Goal: Transaction & Acquisition: Purchase product/service

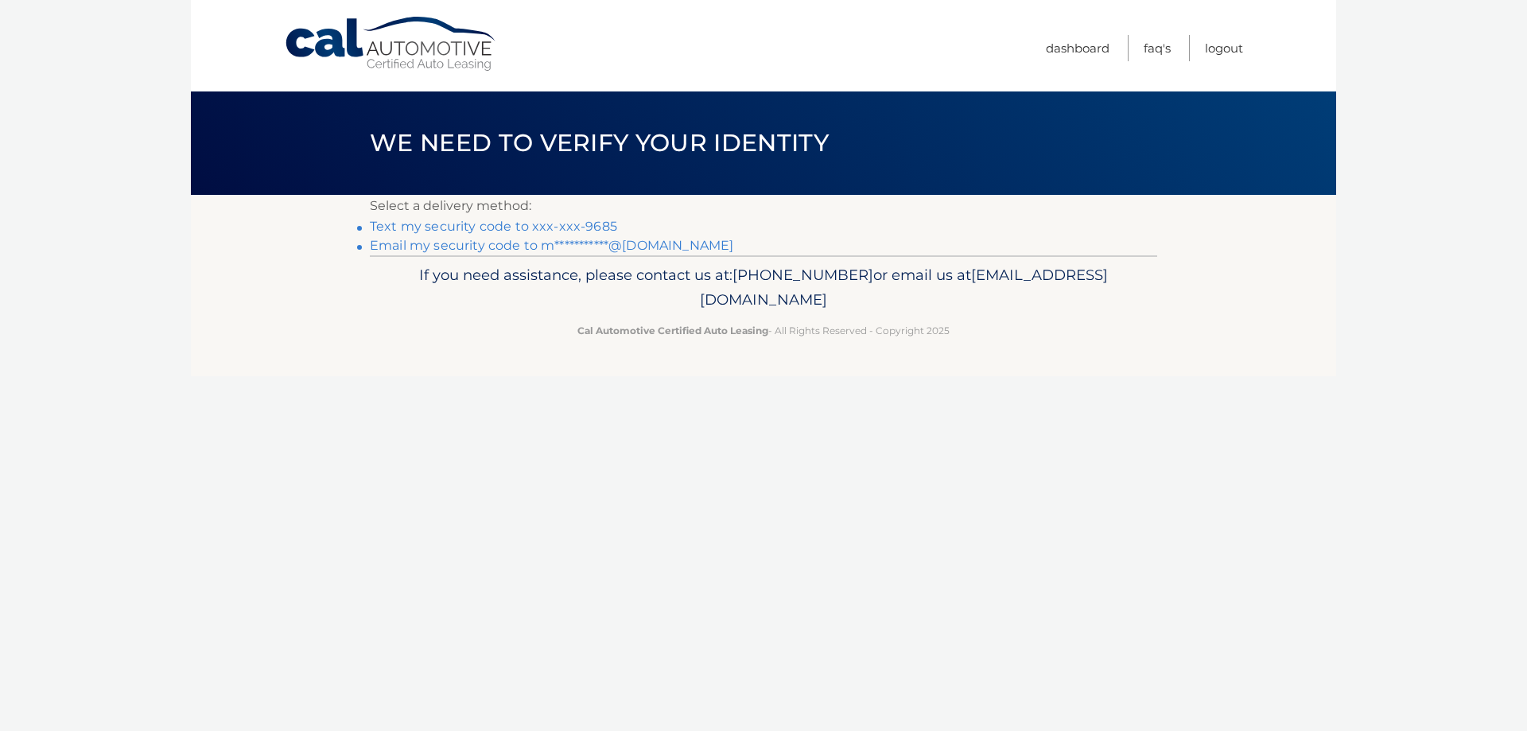
click at [544, 225] on link "Text my security code to xxx-xxx-9685" at bounding box center [493, 226] width 247 height 15
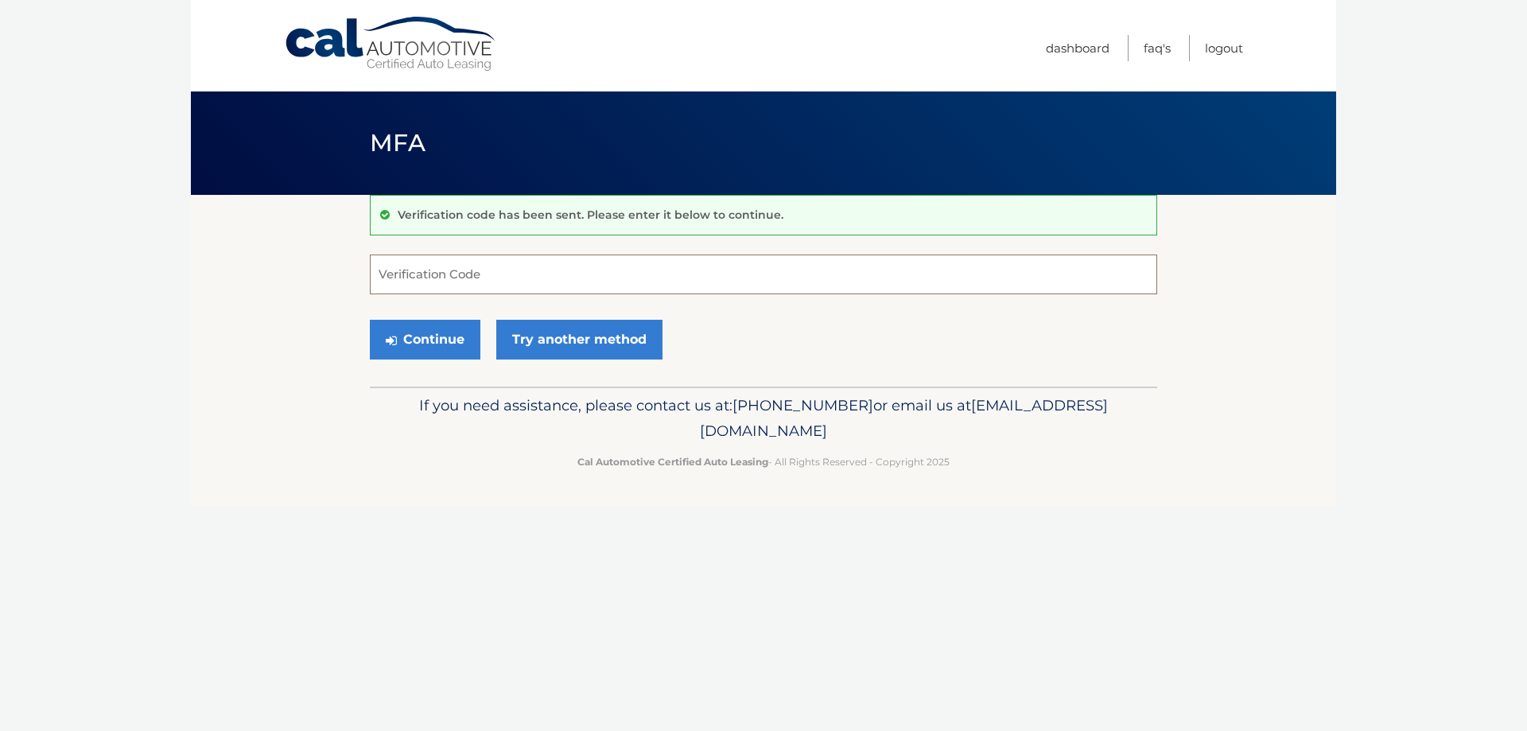
click at [530, 282] on input "Verification Code" at bounding box center [763, 274] width 787 height 40
type input "631485"
click at [476, 344] on button "Continue" at bounding box center [425, 340] width 111 height 40
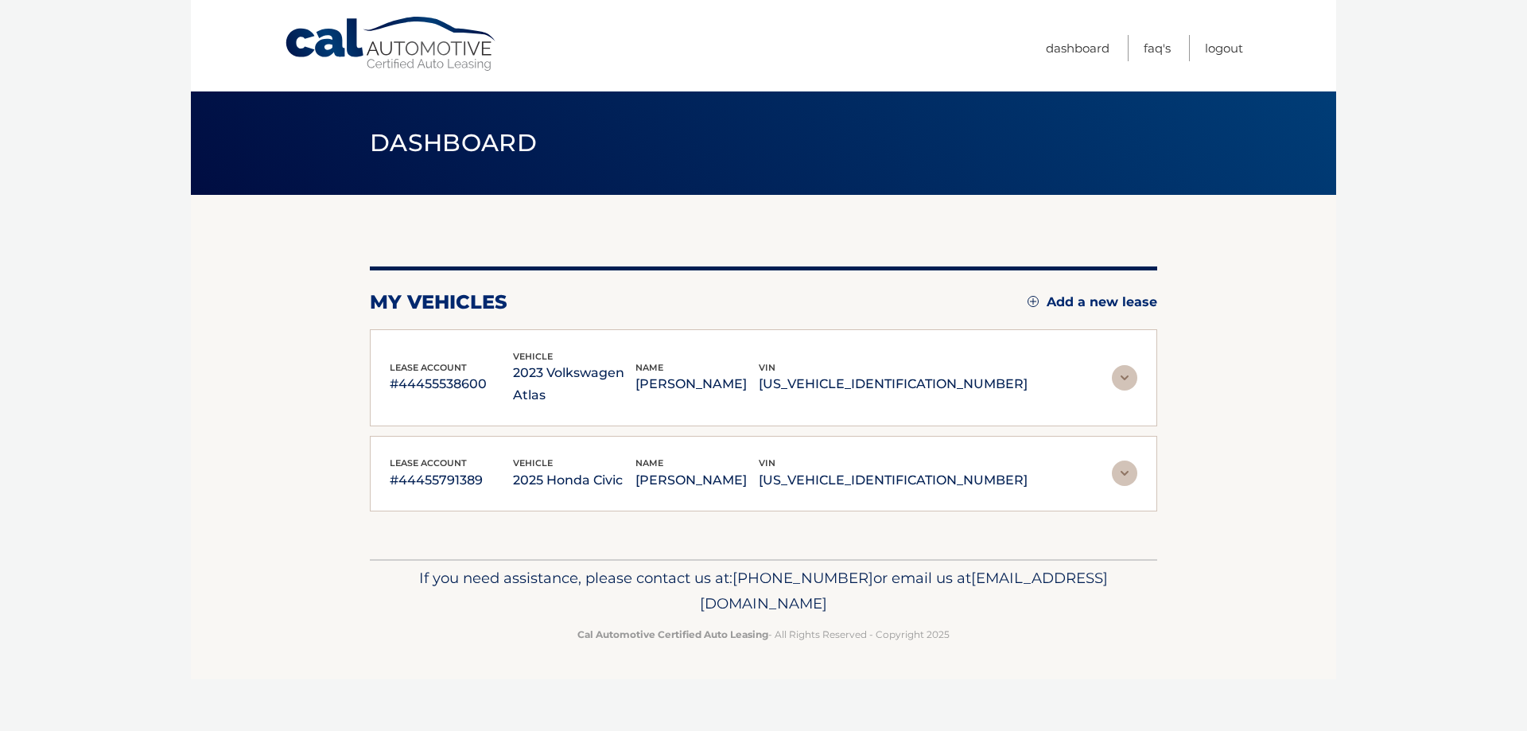
click at [745, 377] on p "MICHAEL INZA" at bounding box center [696, 384] width 123 height 22
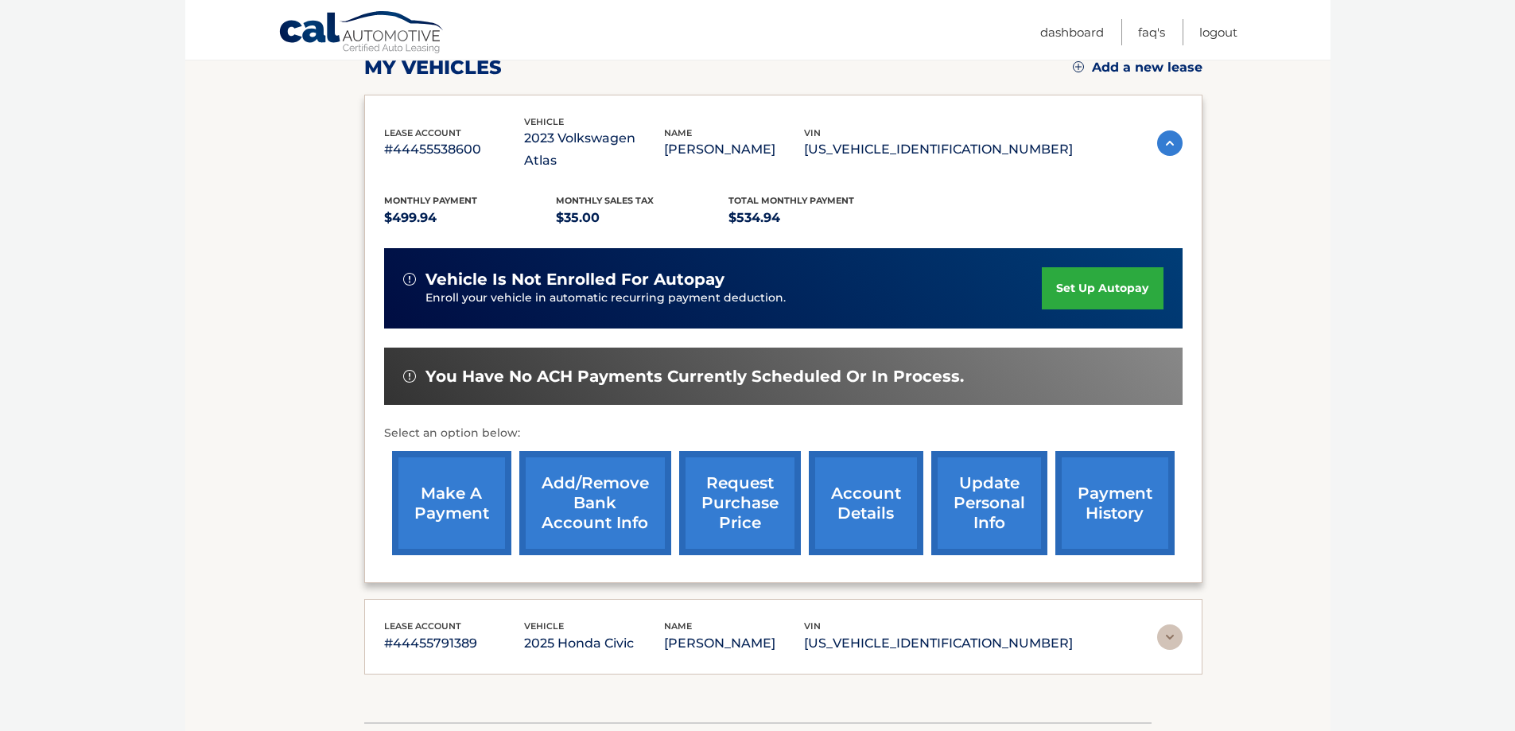
scroll to position [239, 0]
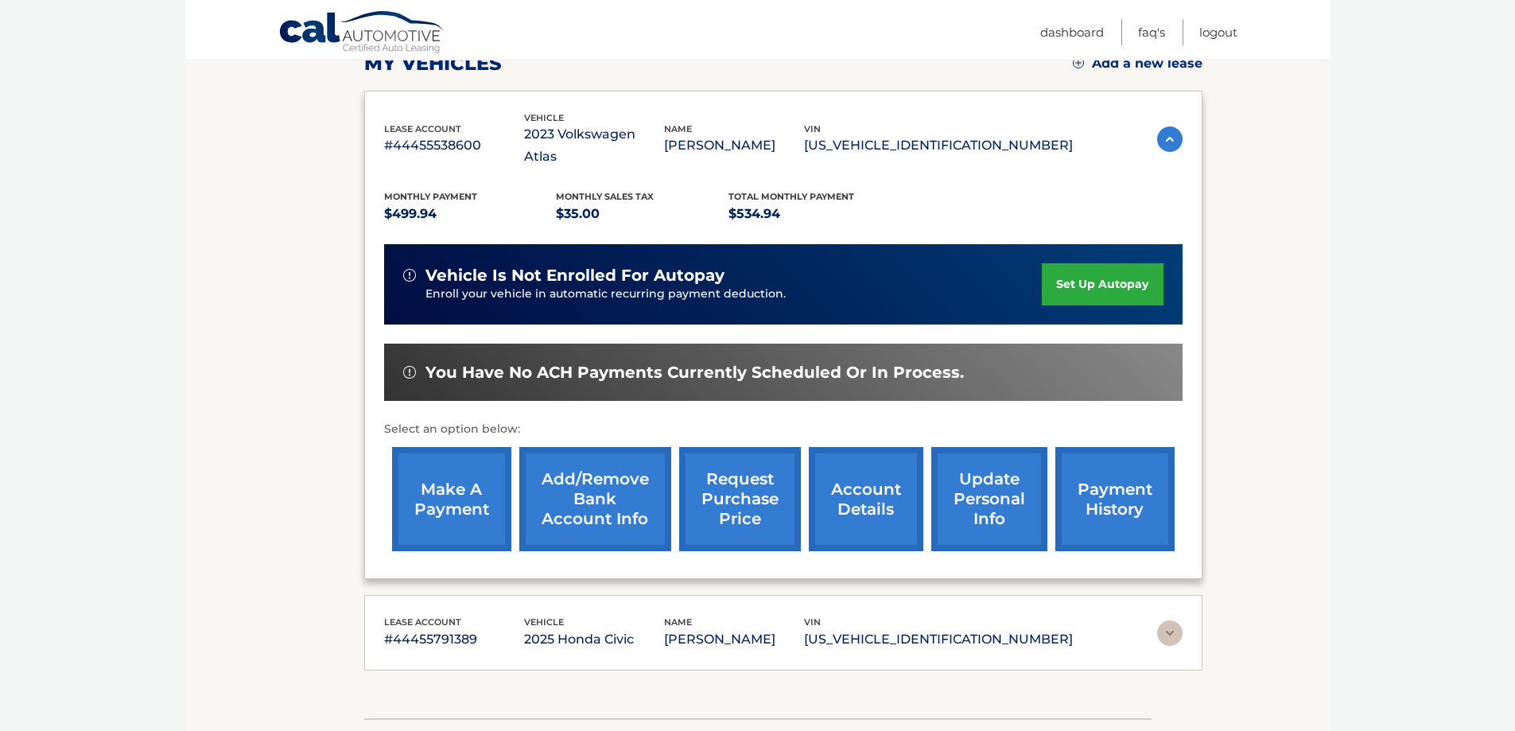
click at [468, 468] on link "make a payment" at bounding box center [451, 499] width 119 height 104
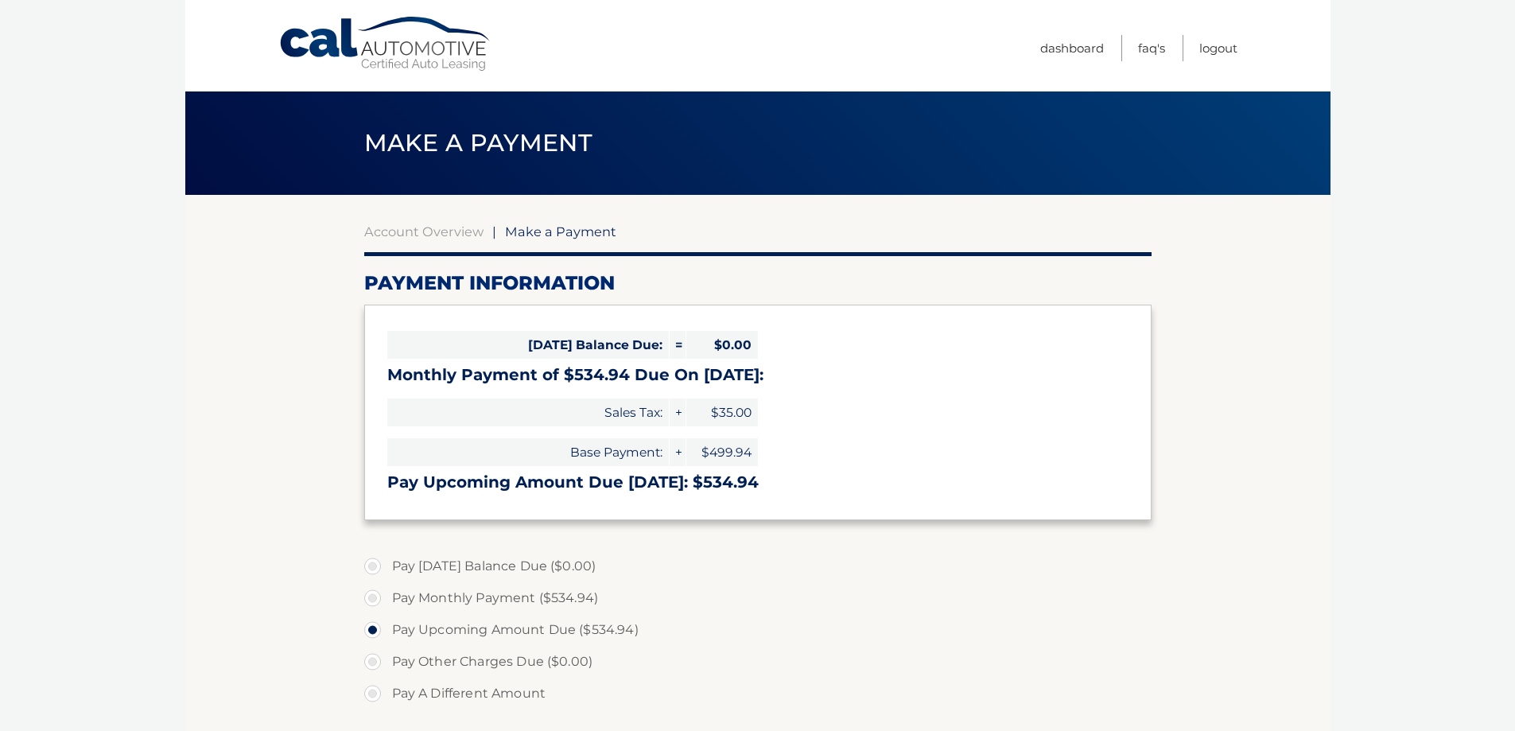
select select "ZjI2NWFkNmMtY2NkOC00Yzc4LWFhNDktM2UwZDlmYjJiNzVm"
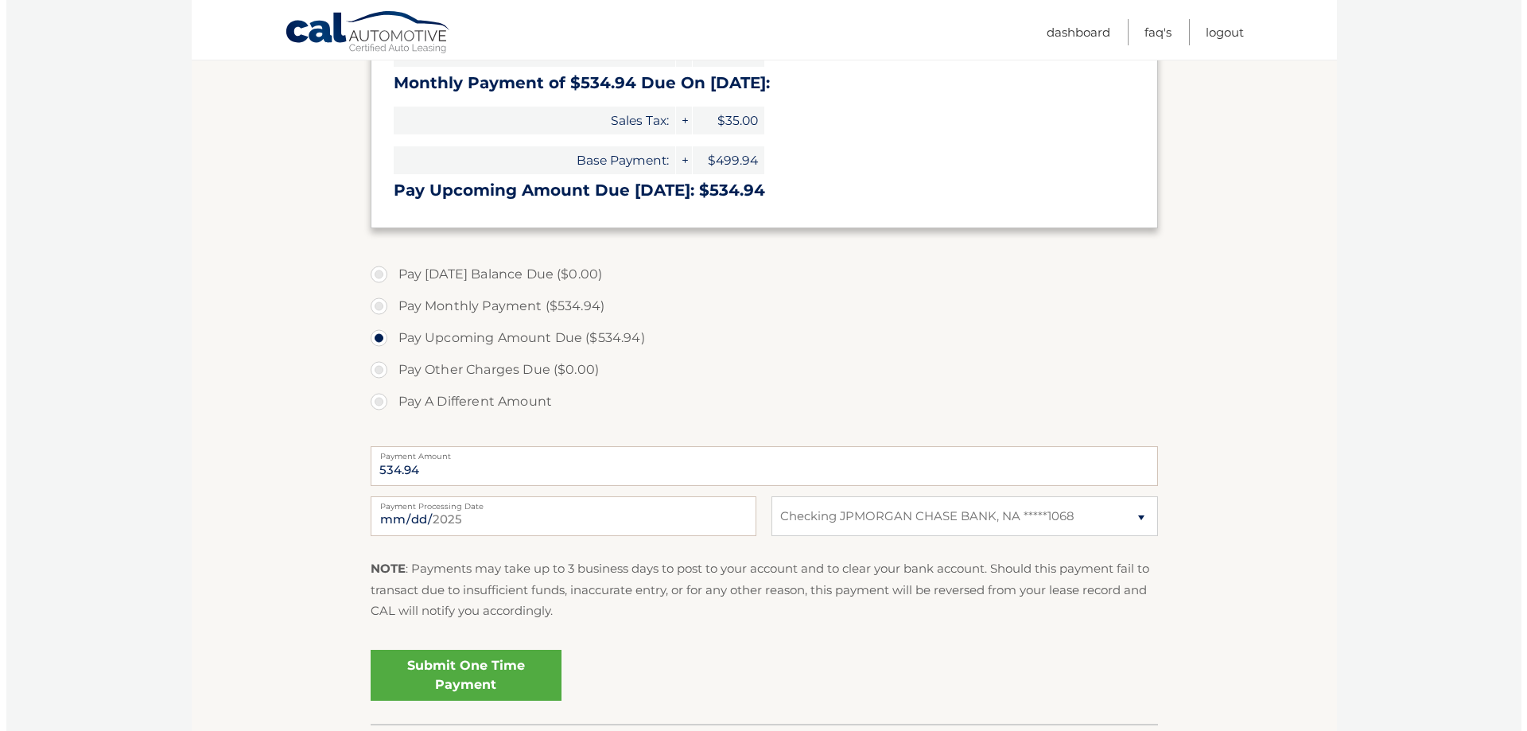
scroll to position [398, 0]
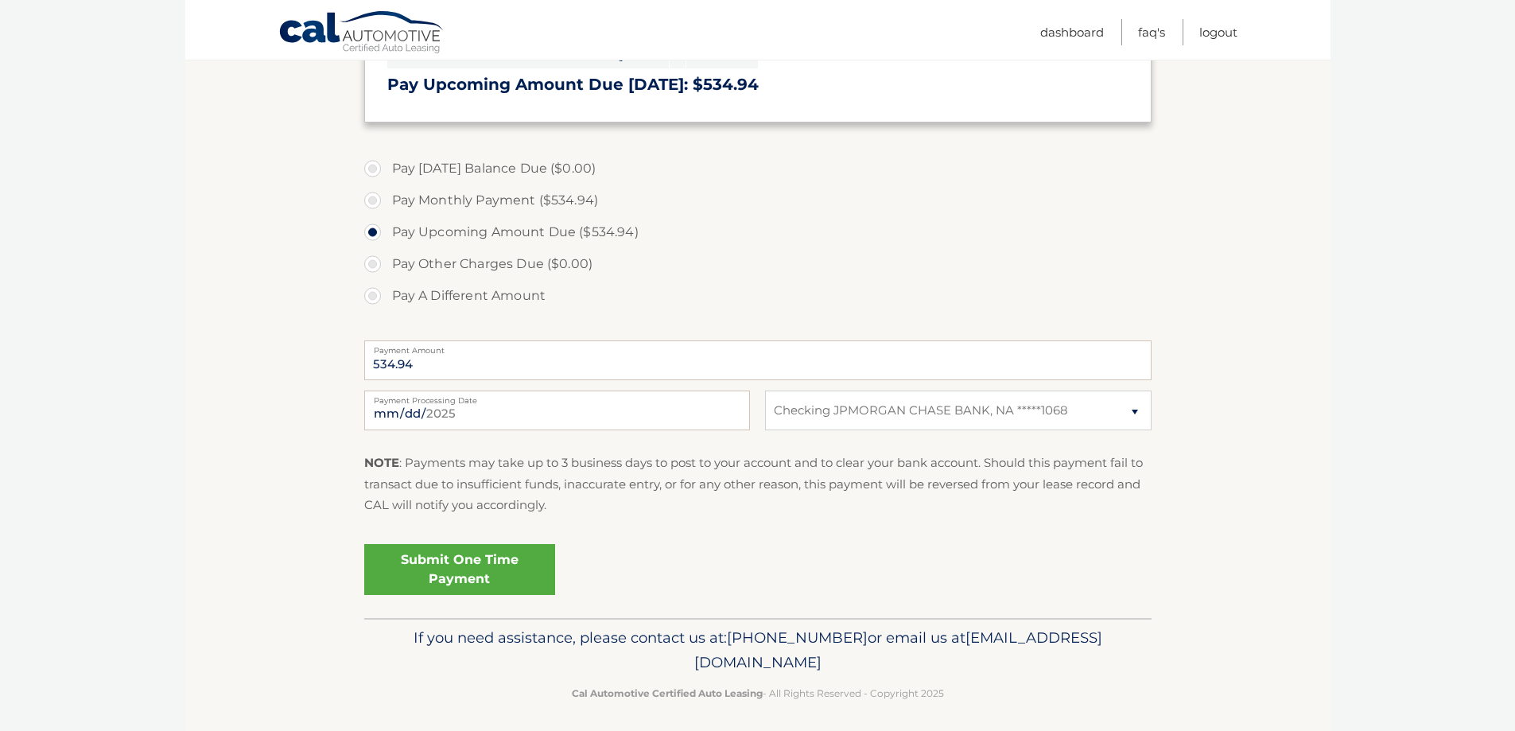
click at [474, 577] on link "Submit One Time Payment" at bounding box center [459, 569] width 191 height 51
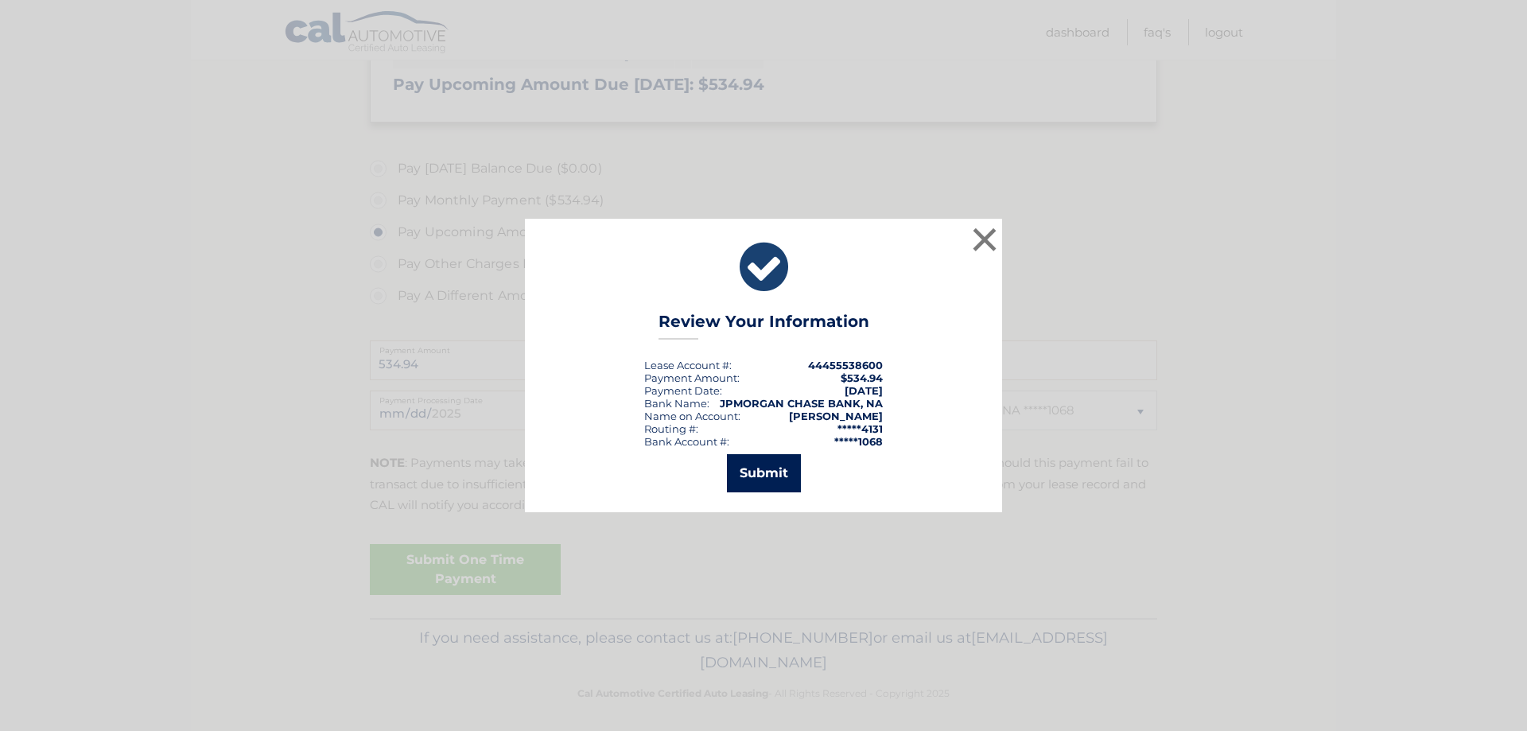
click at [737, 476] on button "Submit" at bounding box center [764, 473] width 74 height 38
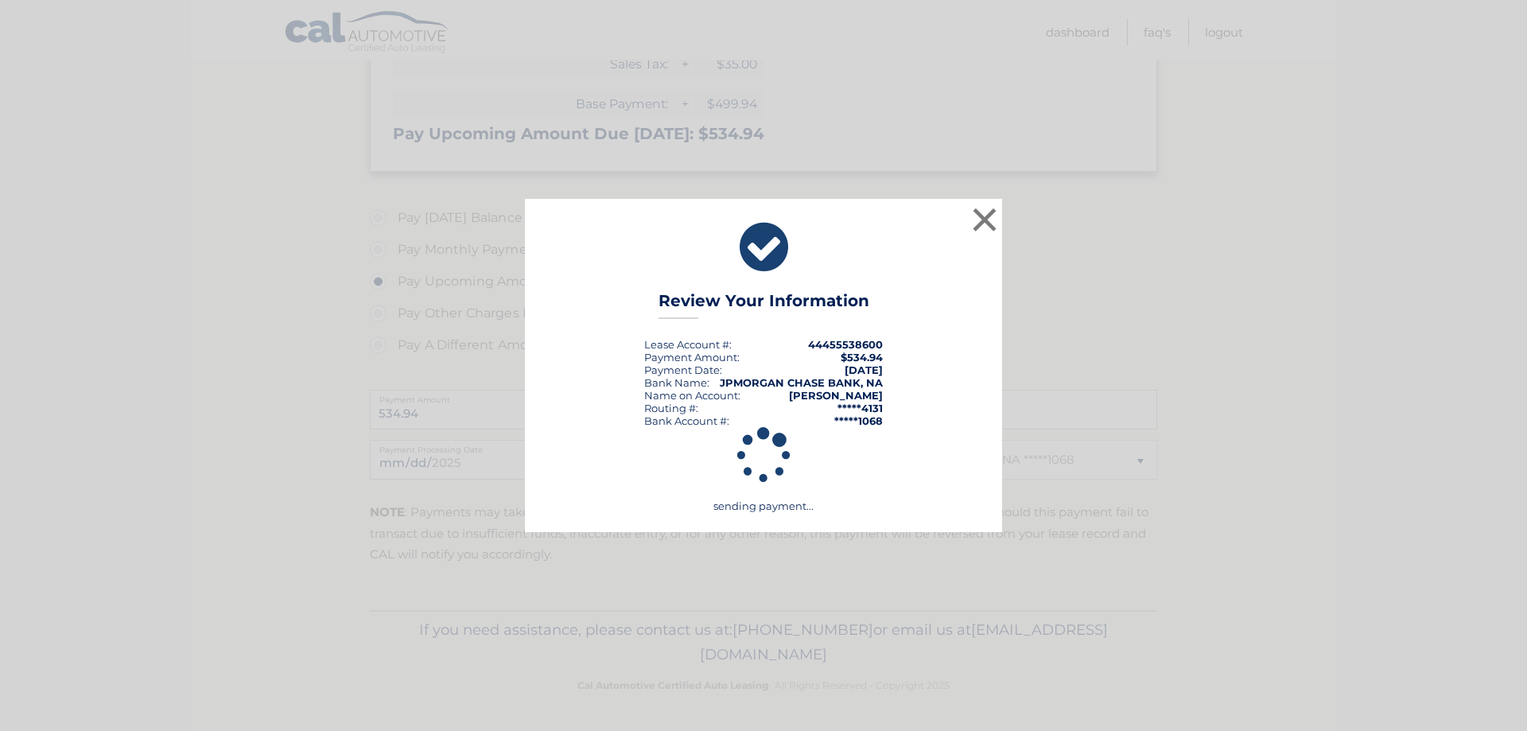
scroll to position [348, 0]
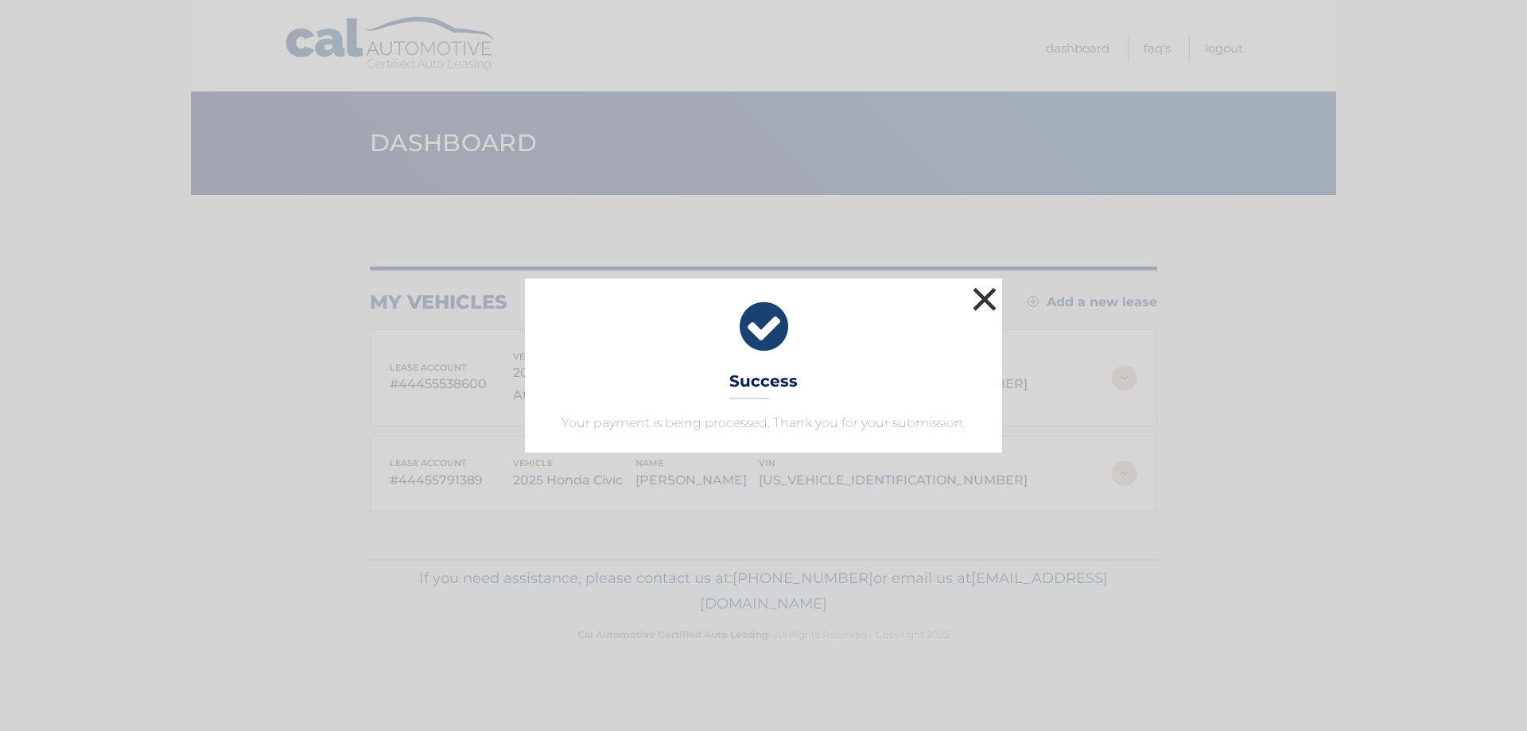
click at [971, 289] on button "×" at bounding box center [985, 299] width 32 height 32
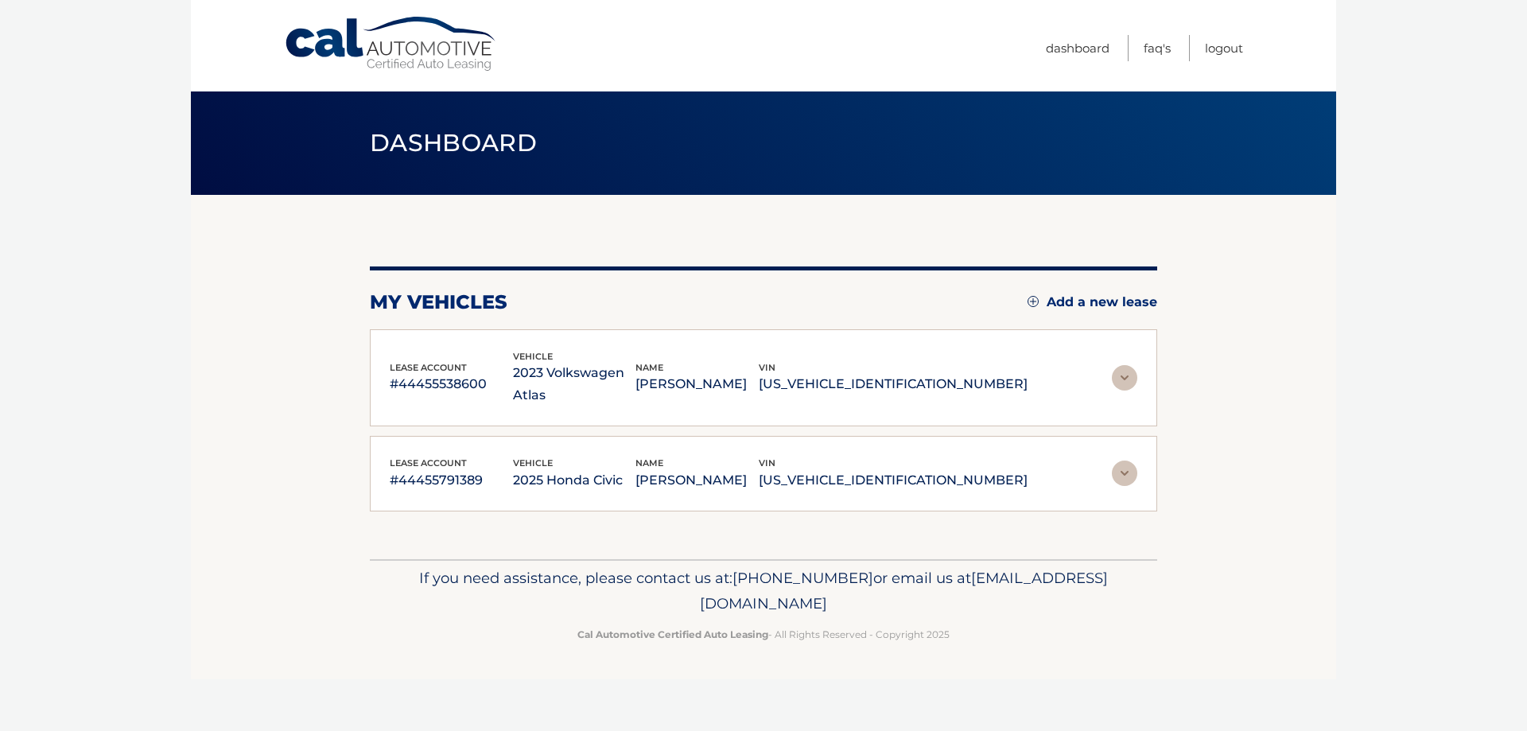
click at [1125, 460] on img at bounding box center [1124, 472] width 25 height 25
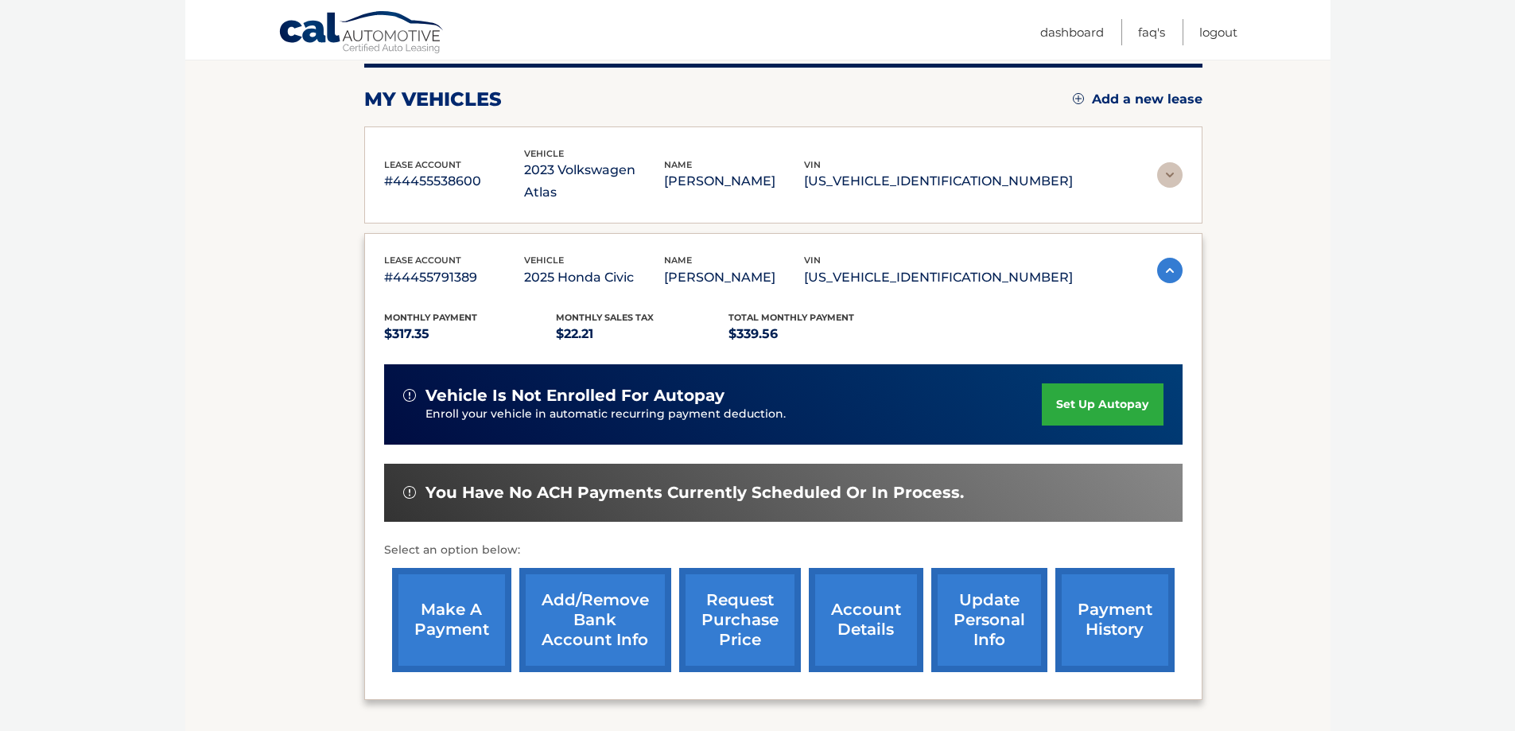
scroll to position [239, 0]
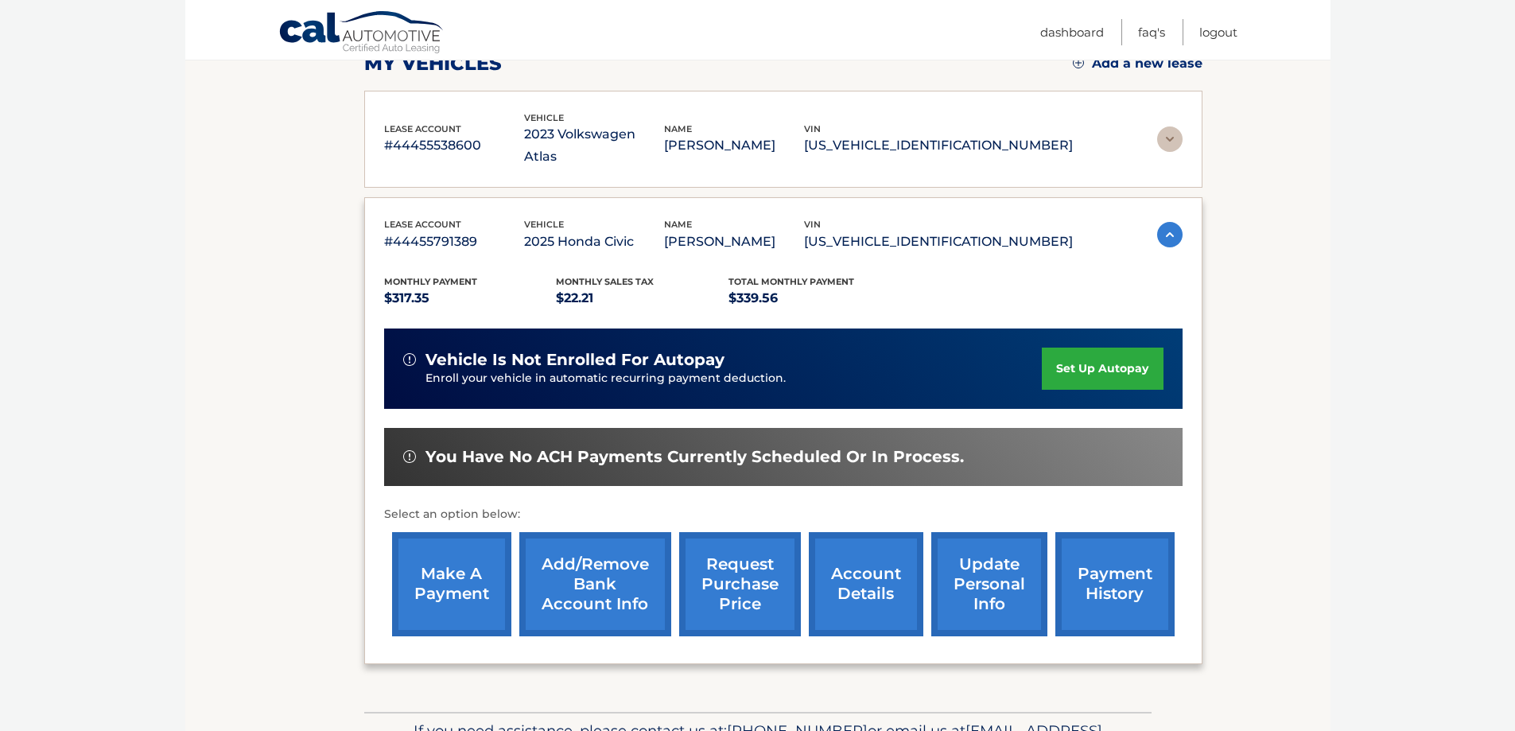
click at [427, 545] on link "make a payment" at bounding box center [451, 584] width 119 height 104
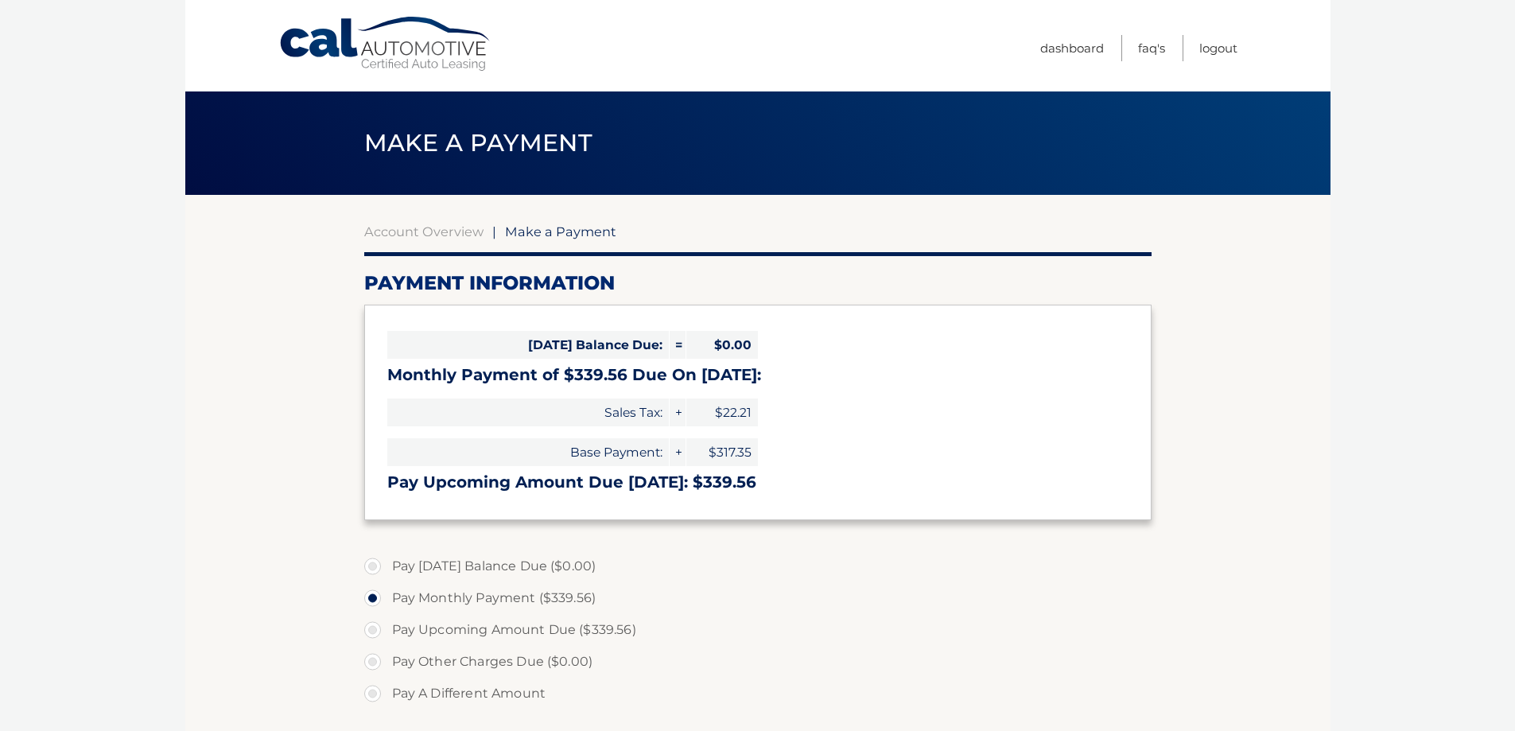
select select "MWFlZmI1ODEtMjE2NS00NmI4LTgxODQtMjg3NzkxNTAzZjgz"
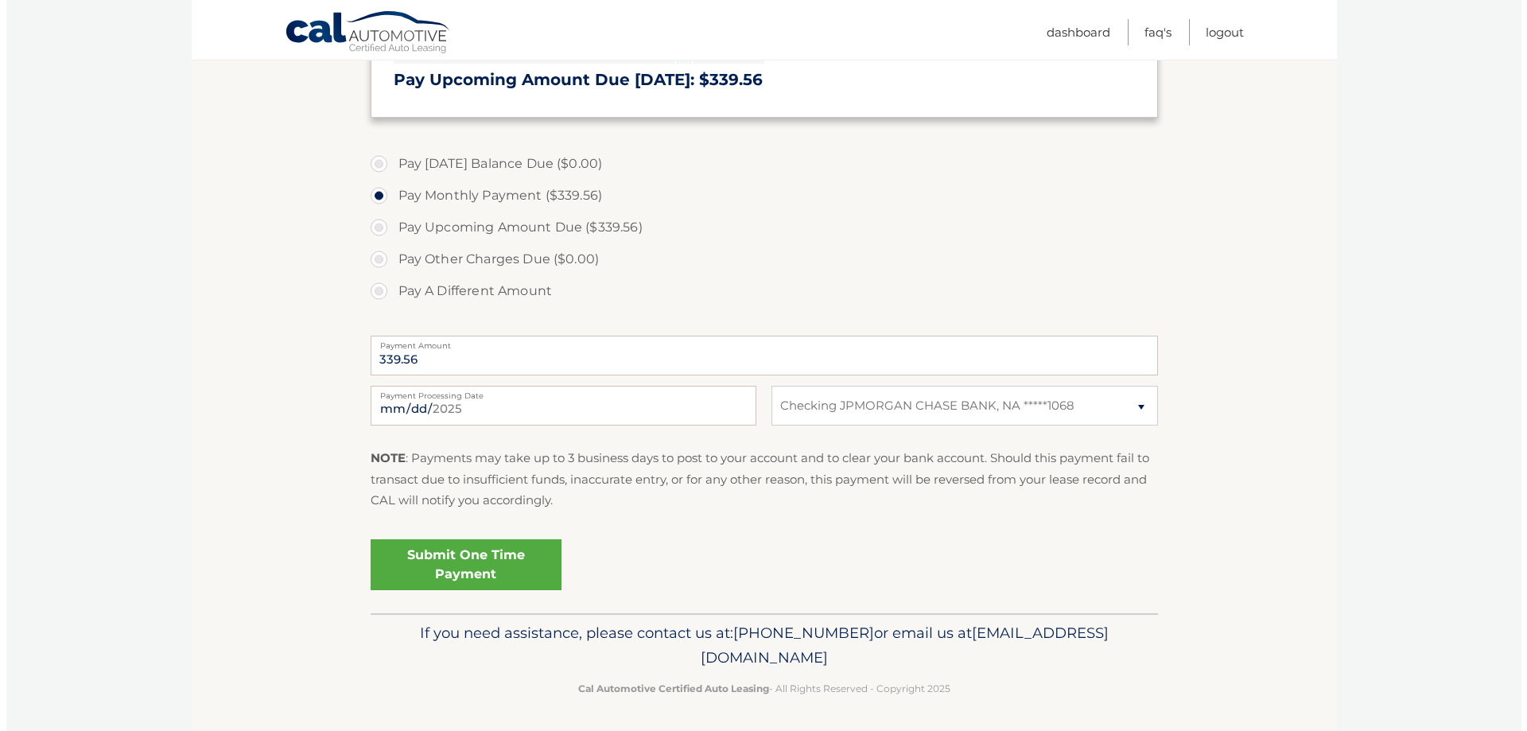
scroll to position [406, 0]
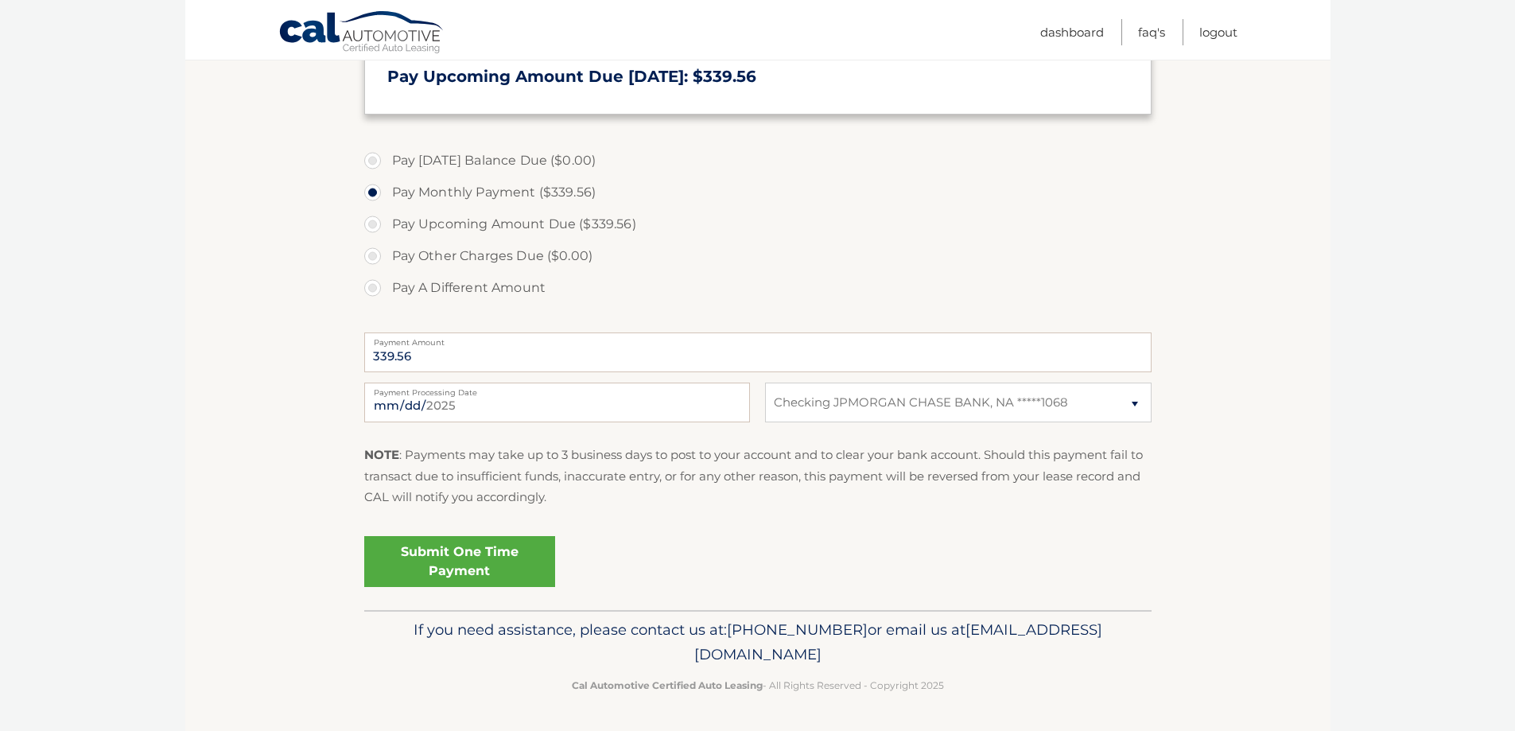
click at [454, 568] on link "Submit One Time Payment" at bounding box center [459, 561] width 191 height 51
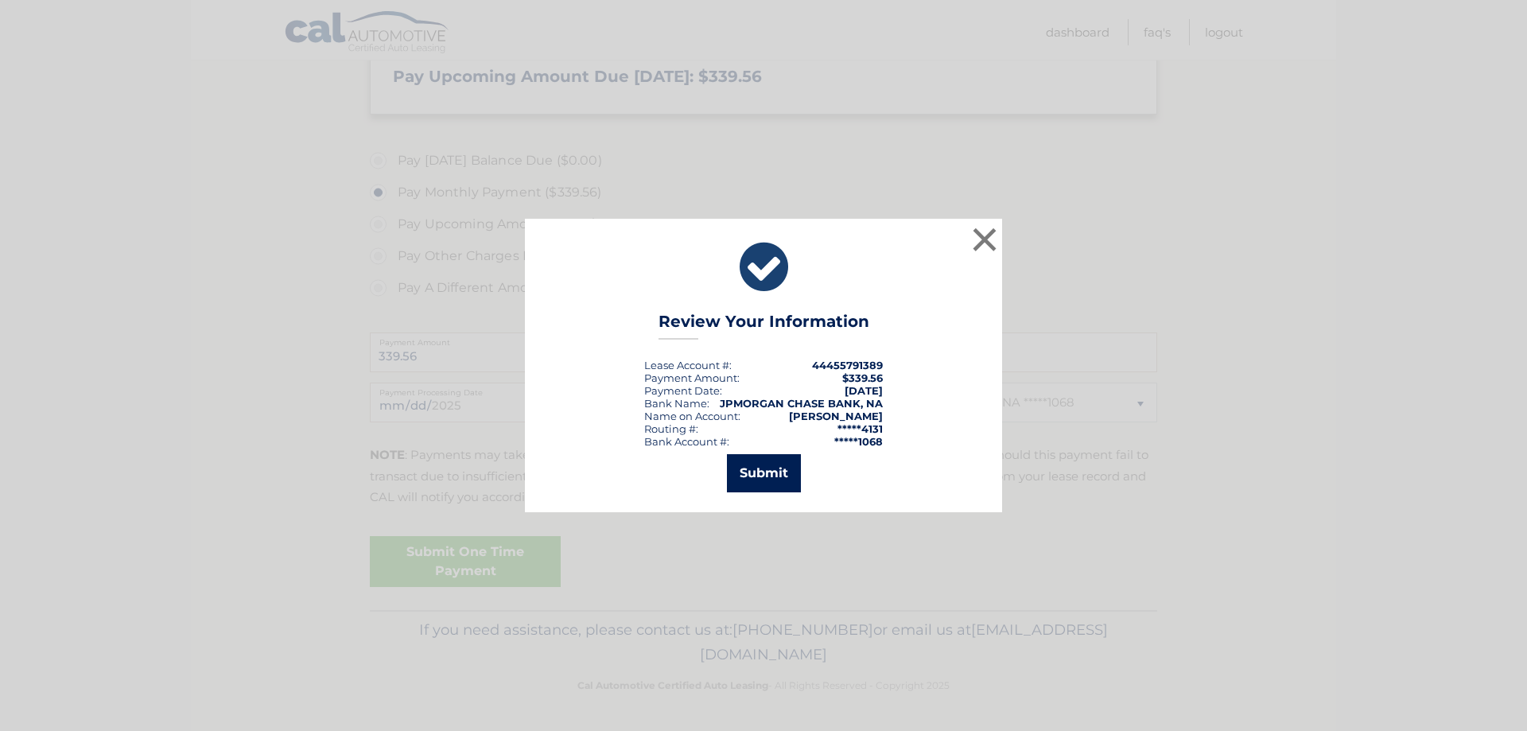
click at [760, 481] on button "Submit" at bounding box center [764, 473] width 74 height 38
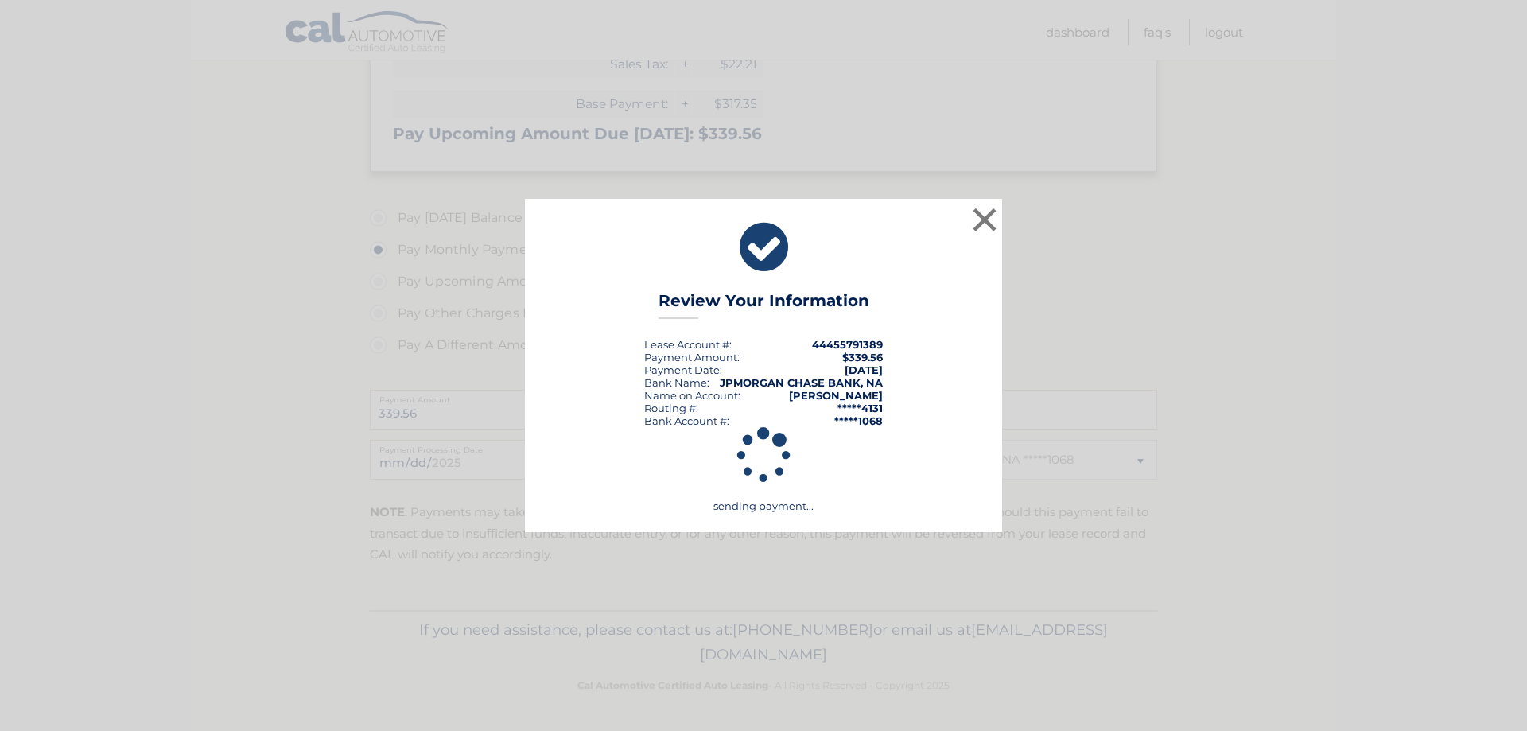
scroll to position [348, 0]
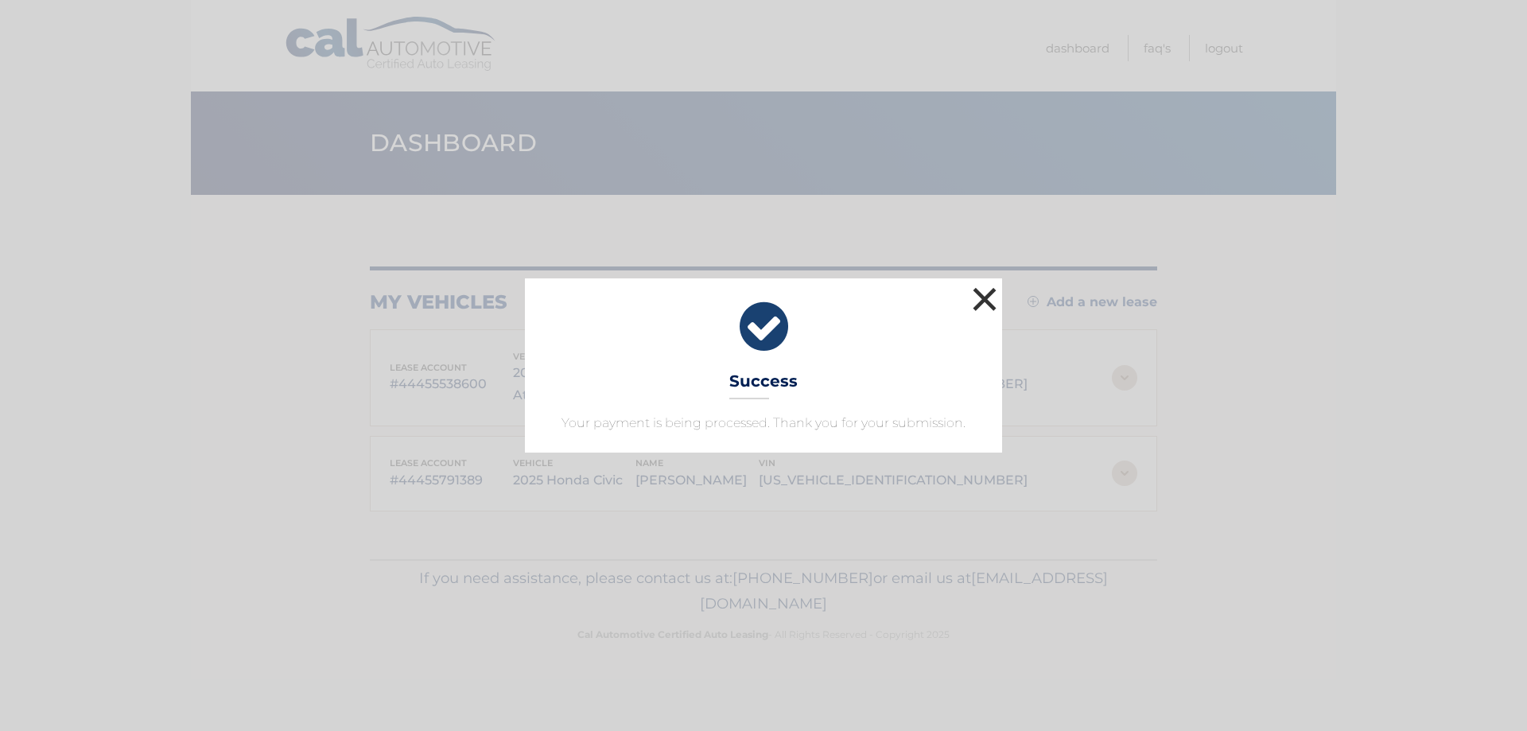
click at [973, 299] on button "×" at bounding box center [985, 299] width 32 height 32
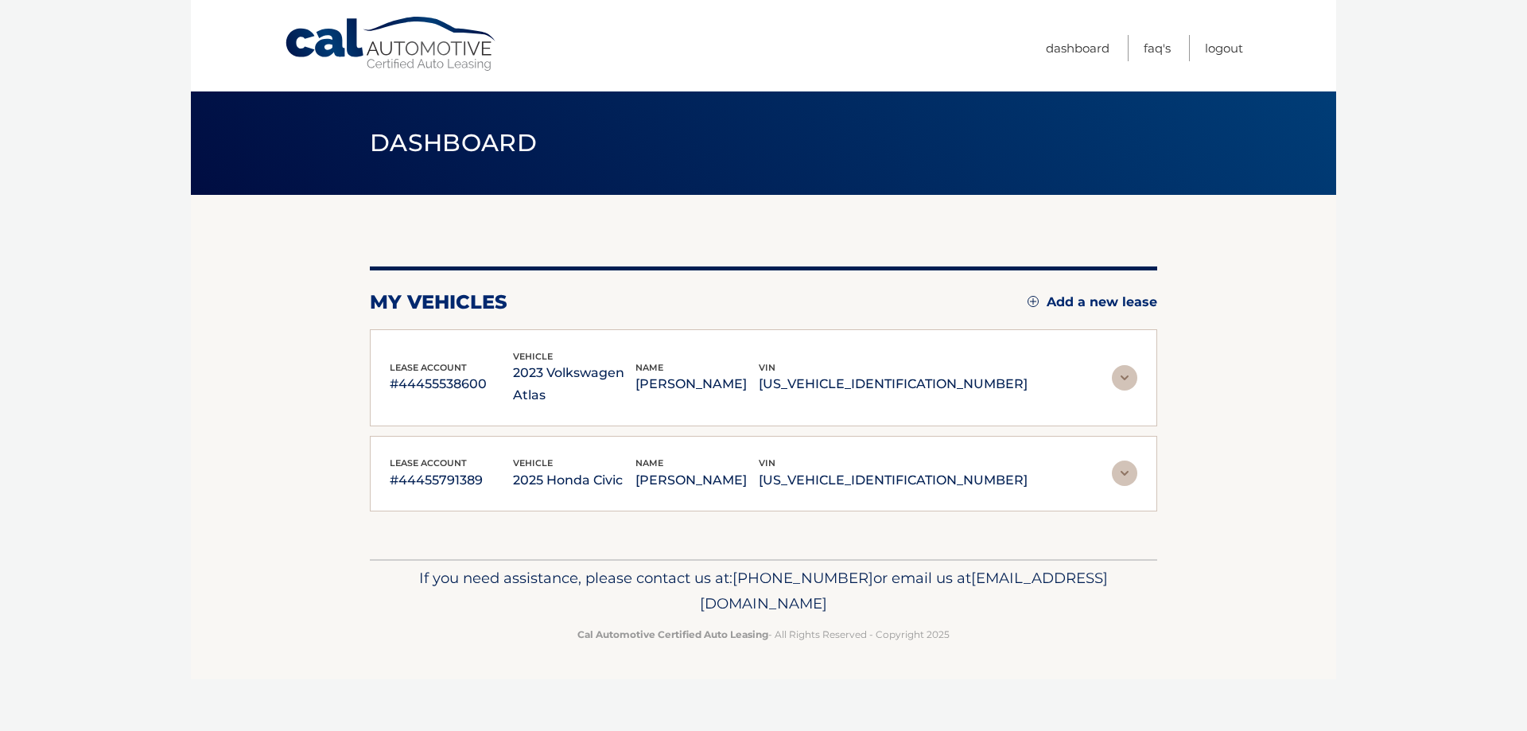
click at [1135, 365] on img at bounding box center [1124, 377] width 25 height 25
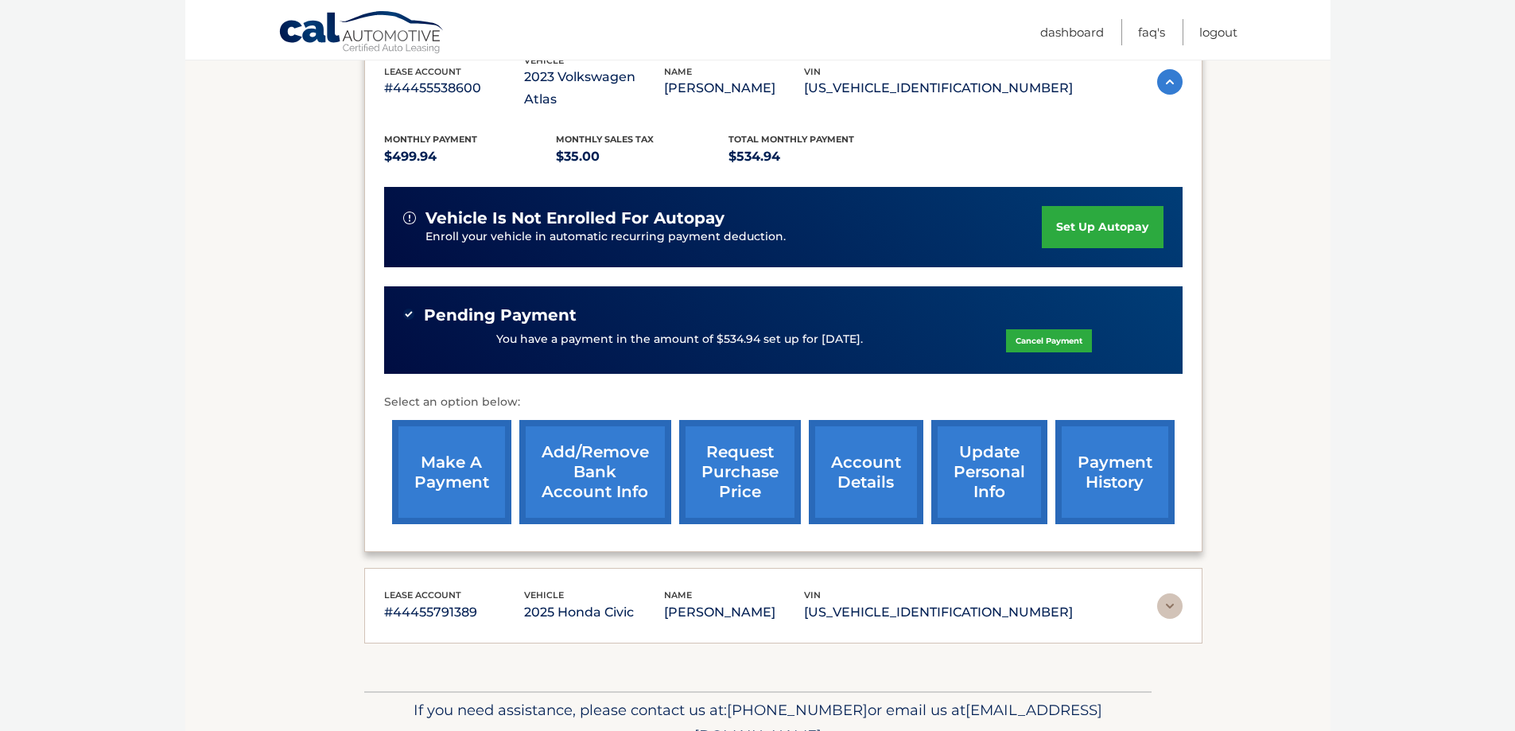
scroll to position [318, 0]
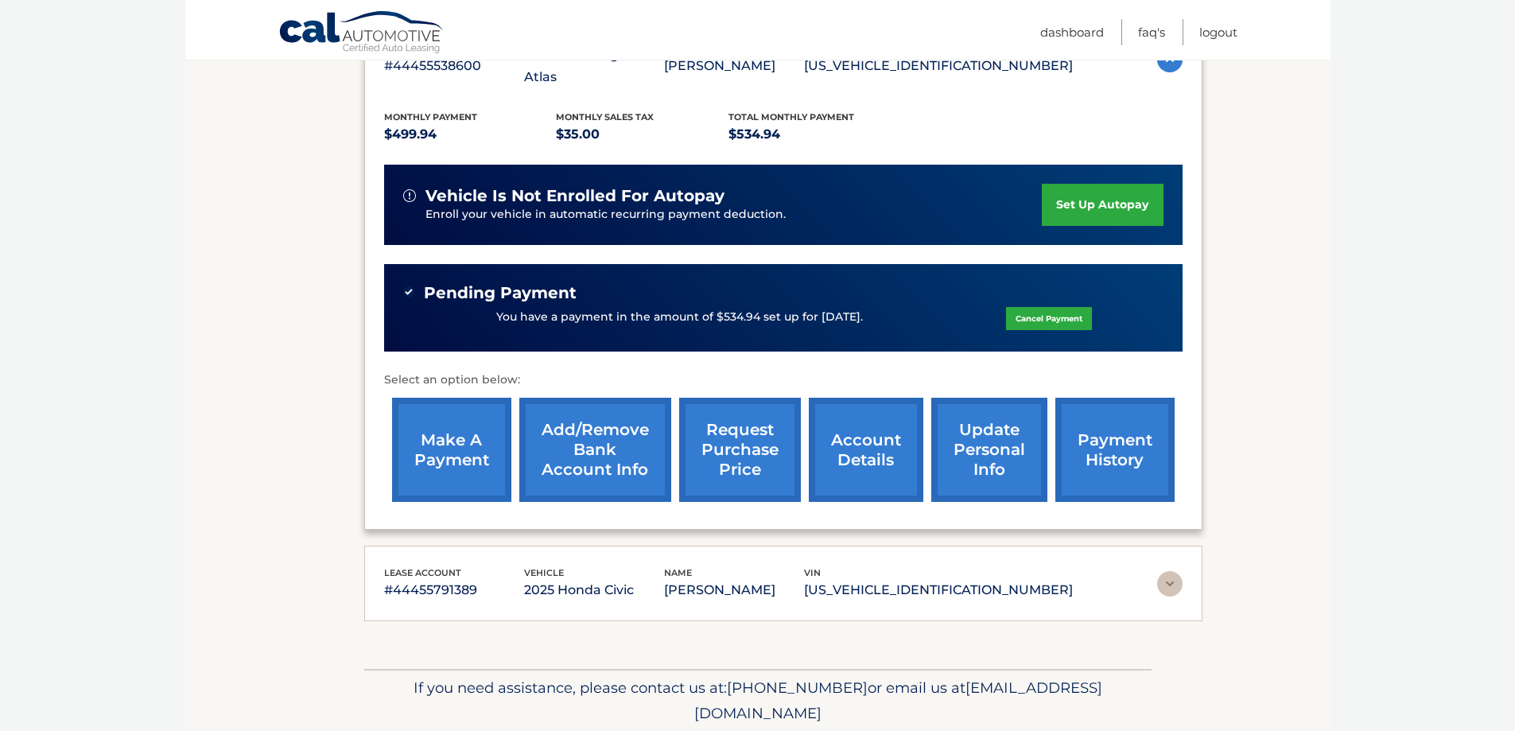
click at [1074, 419] on link "payment history" at bounding box center [1114, 450] width 119 height 104
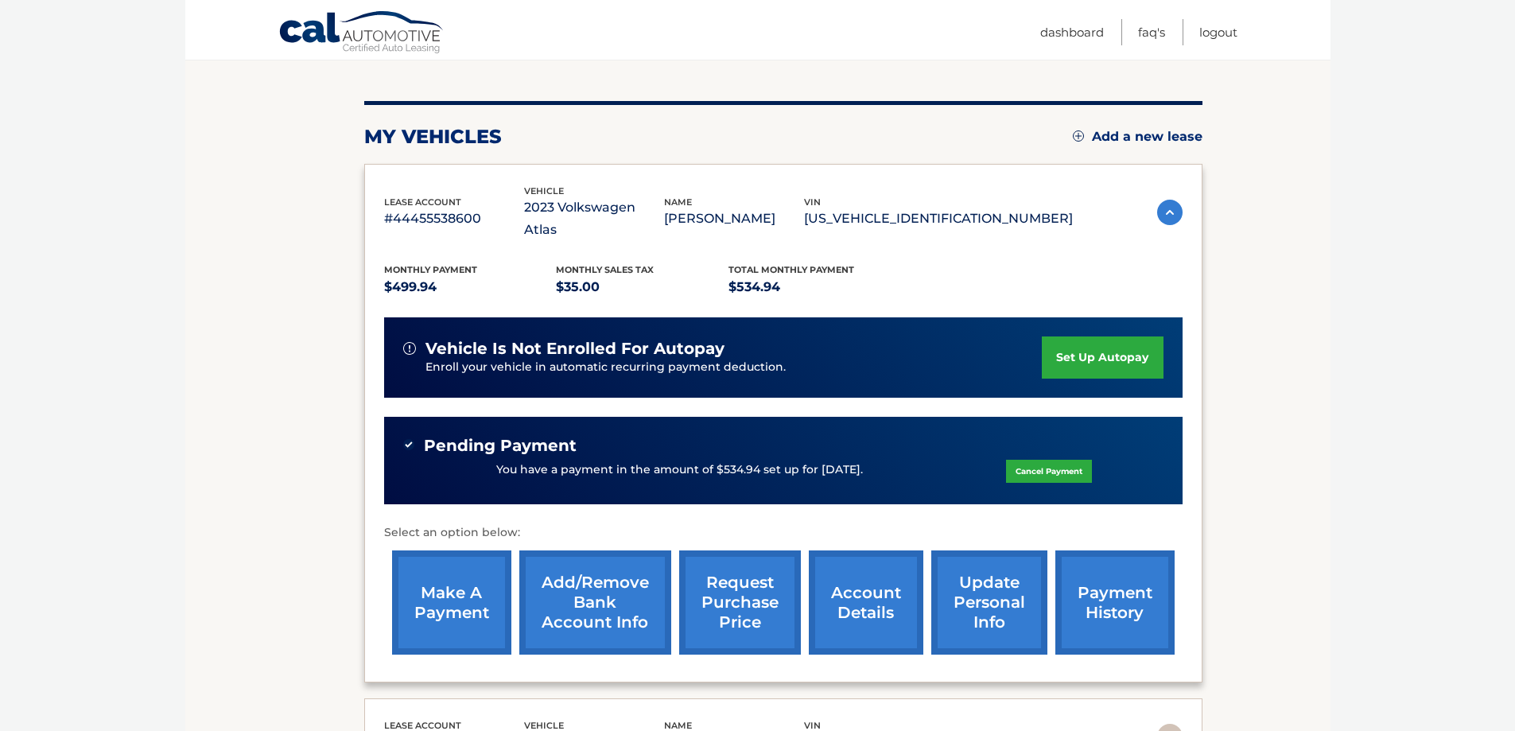
scroll to position [159, 0]
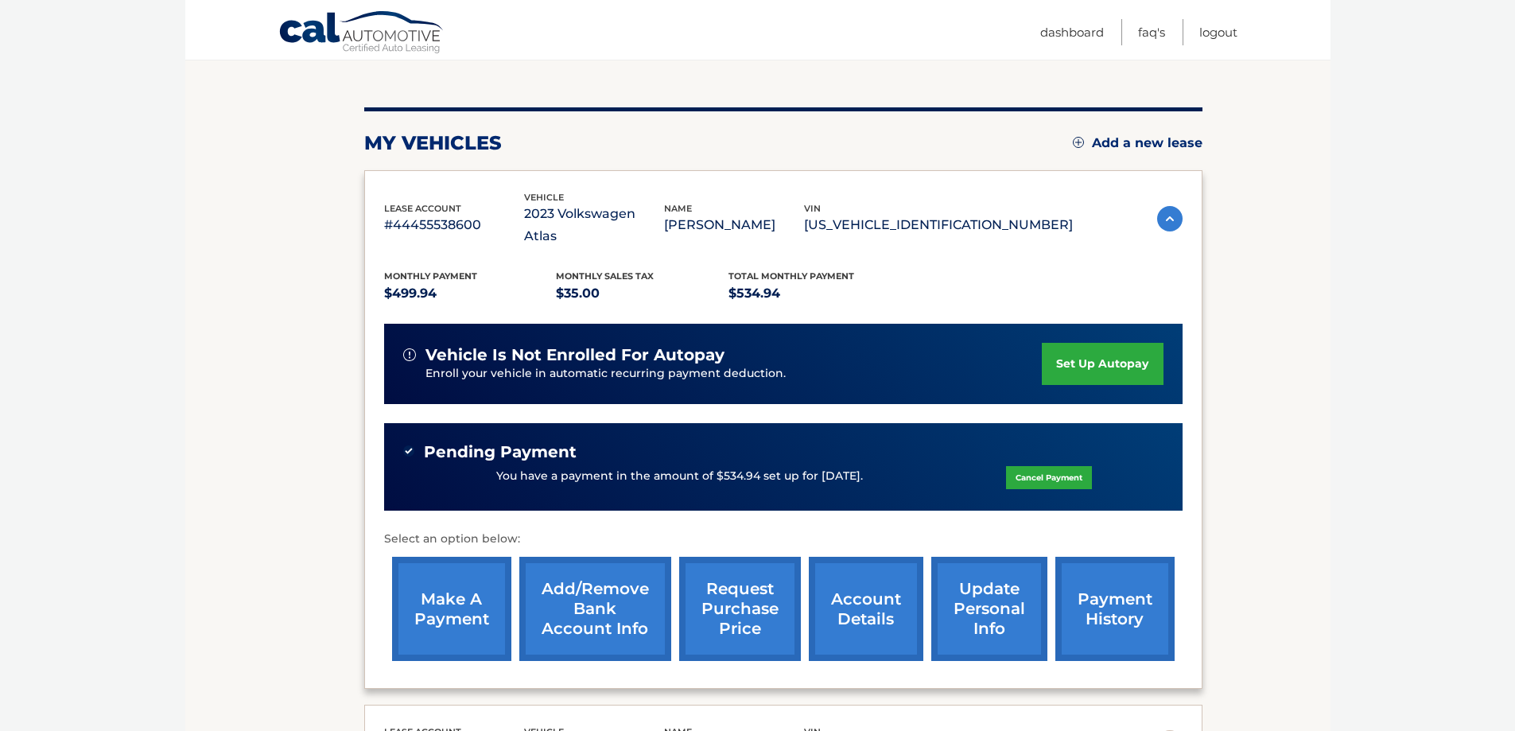
click at [849, 582] on link "account details" at bounding box center [866, 609] width 115 height 104
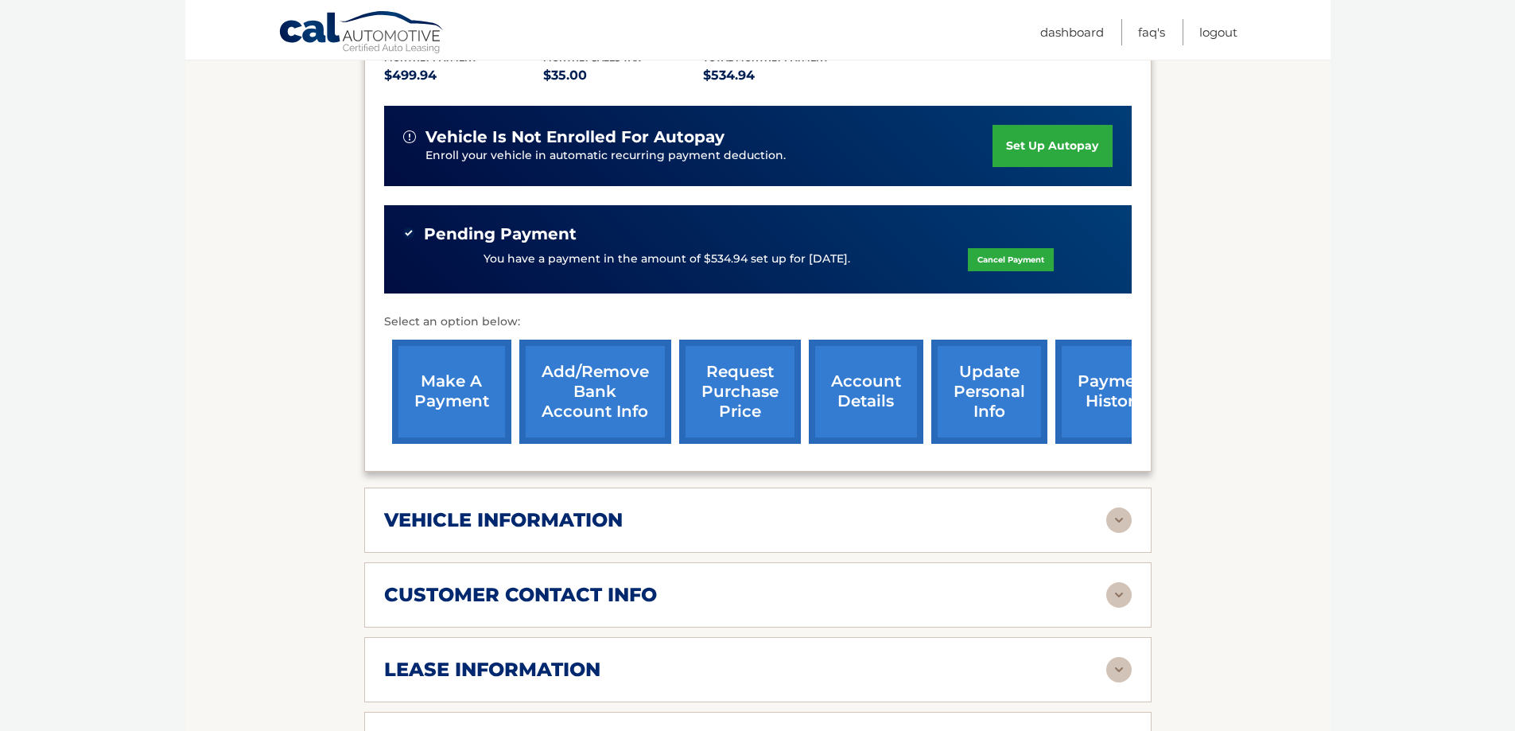
click at [495, 507] on div "vehicle information" at bounding box center [758, 519] width 748 height 25
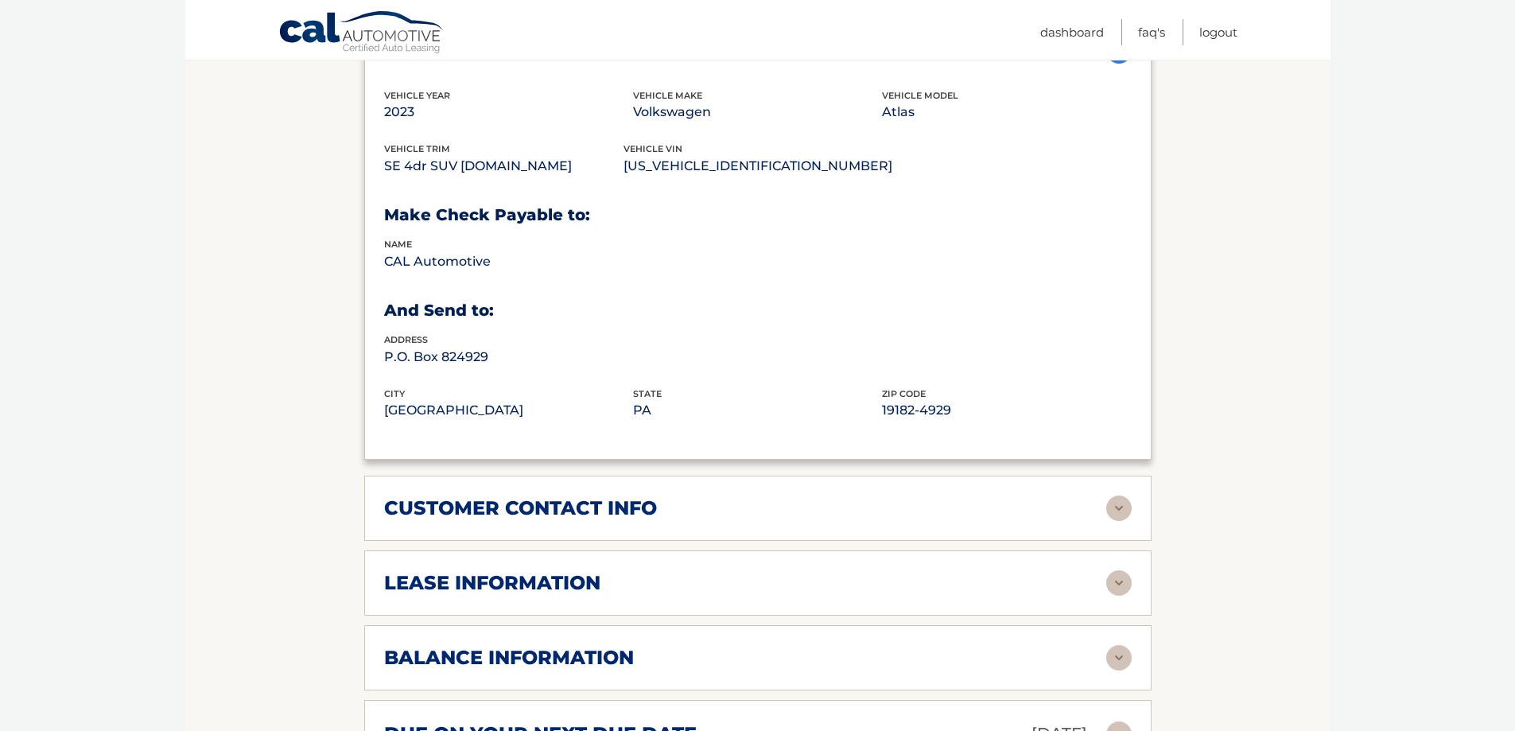
scroll to position [875, 0]
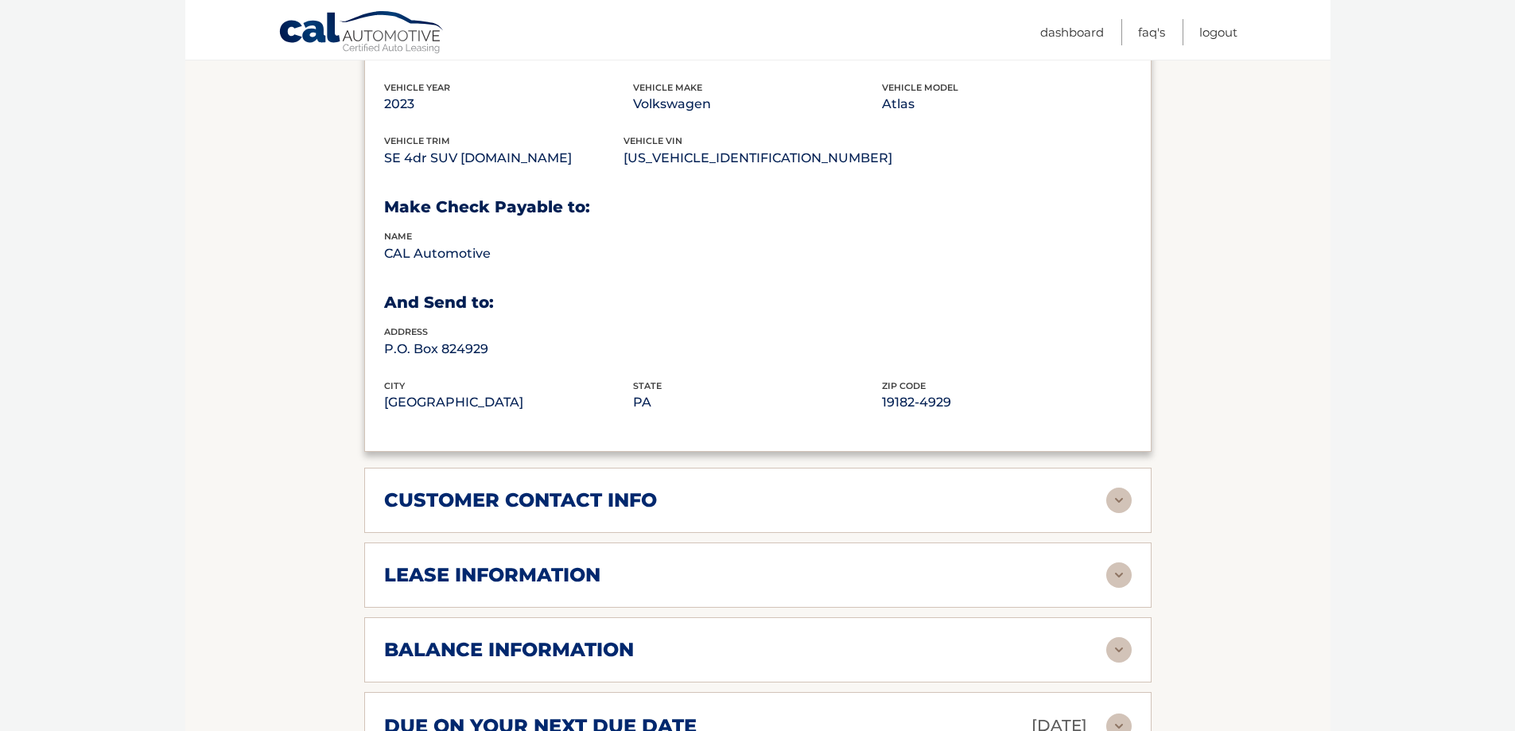
click at [511, 499] on div "customer contact info full name [PERSON_NAME] street address [STREET_ADDRESS] c…" at bounding box center [757, 500] width 787 height 65
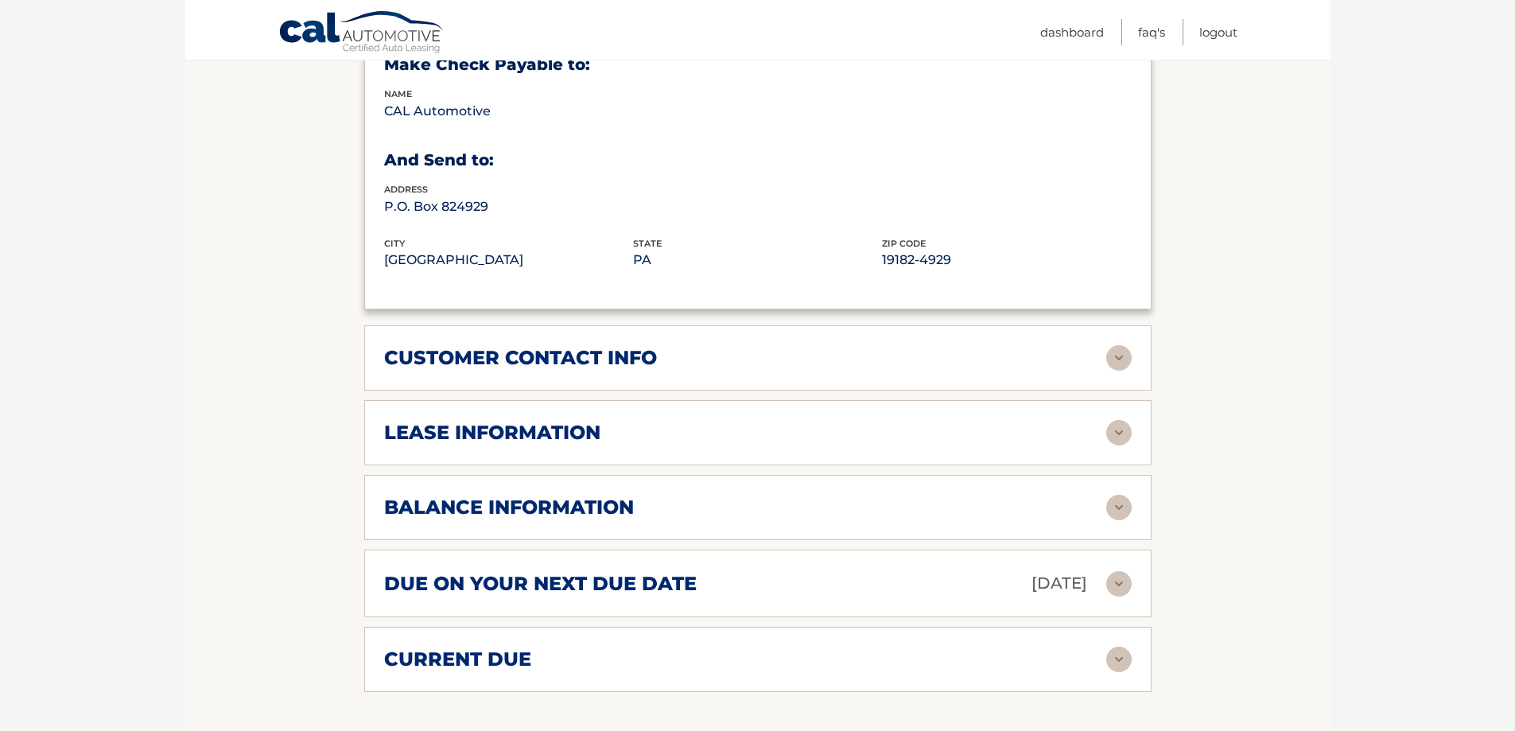
scroll to position [1034, 0]
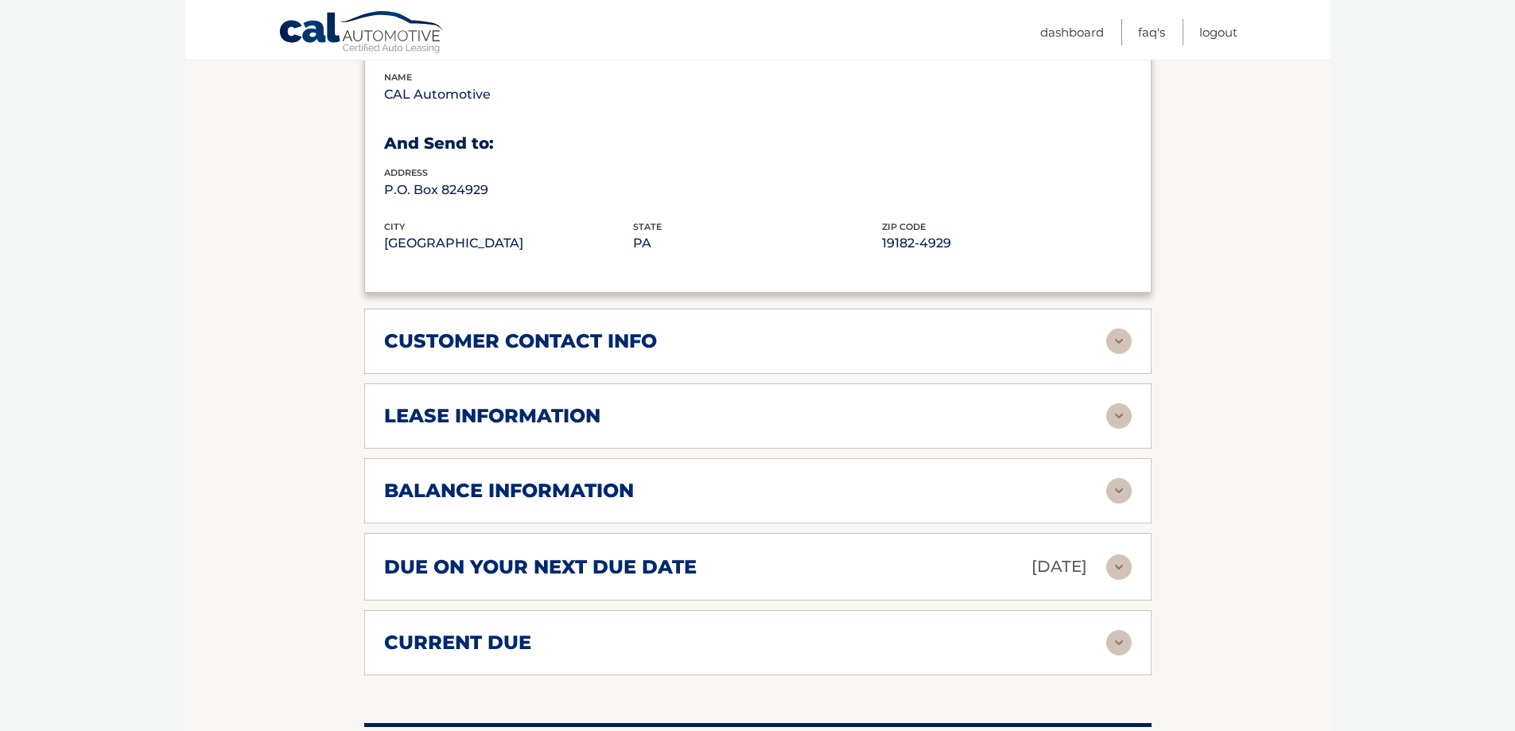
click at [502, 409] on div "lease information Contract Start Date [DATE] Term 39 Maturity Date [DATE] Start…" at bounding box center [757, 415] width 787 height 65
click at [515, 404] on h2 "lease information" at bounding box center [492, 416] width 216 height 24
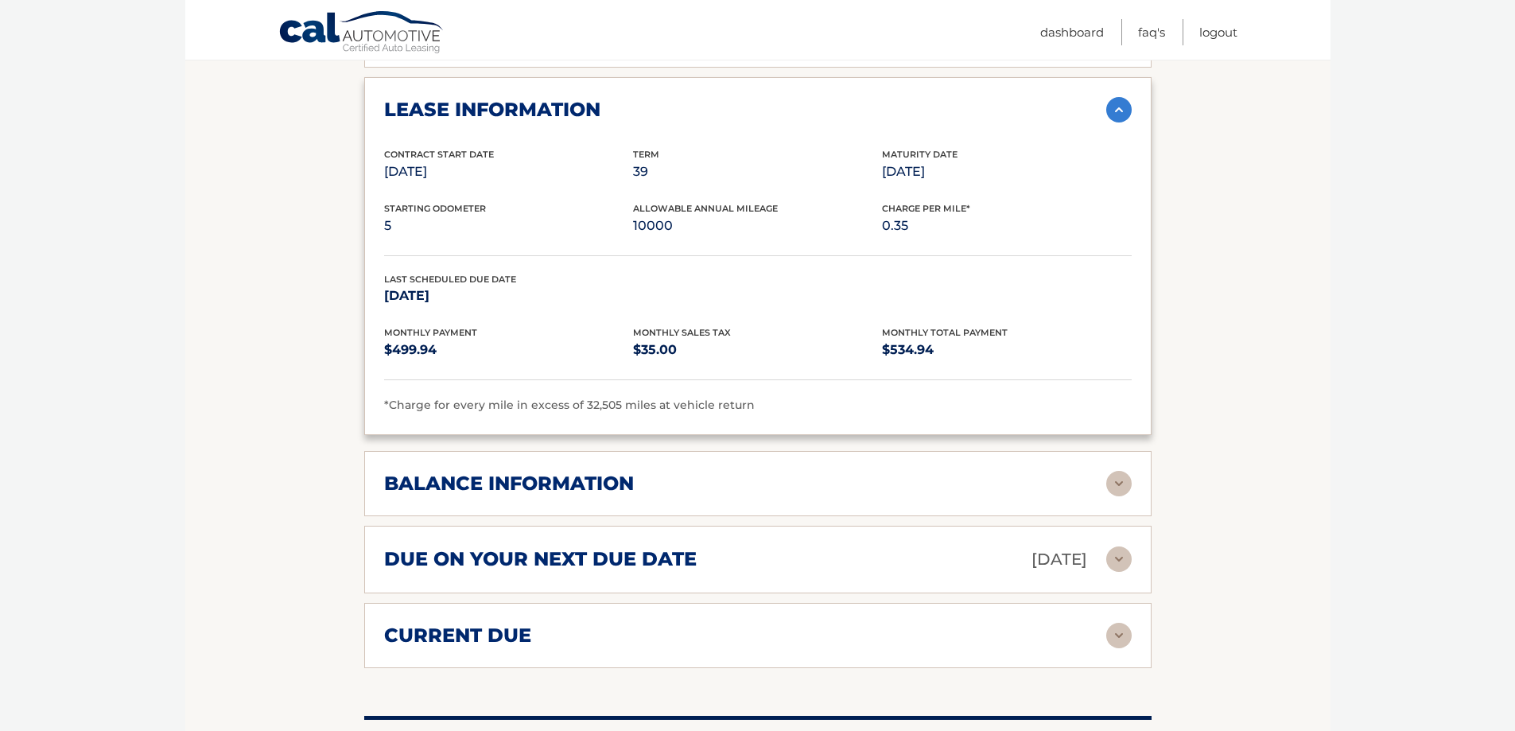
scroll to position [1352, 0]
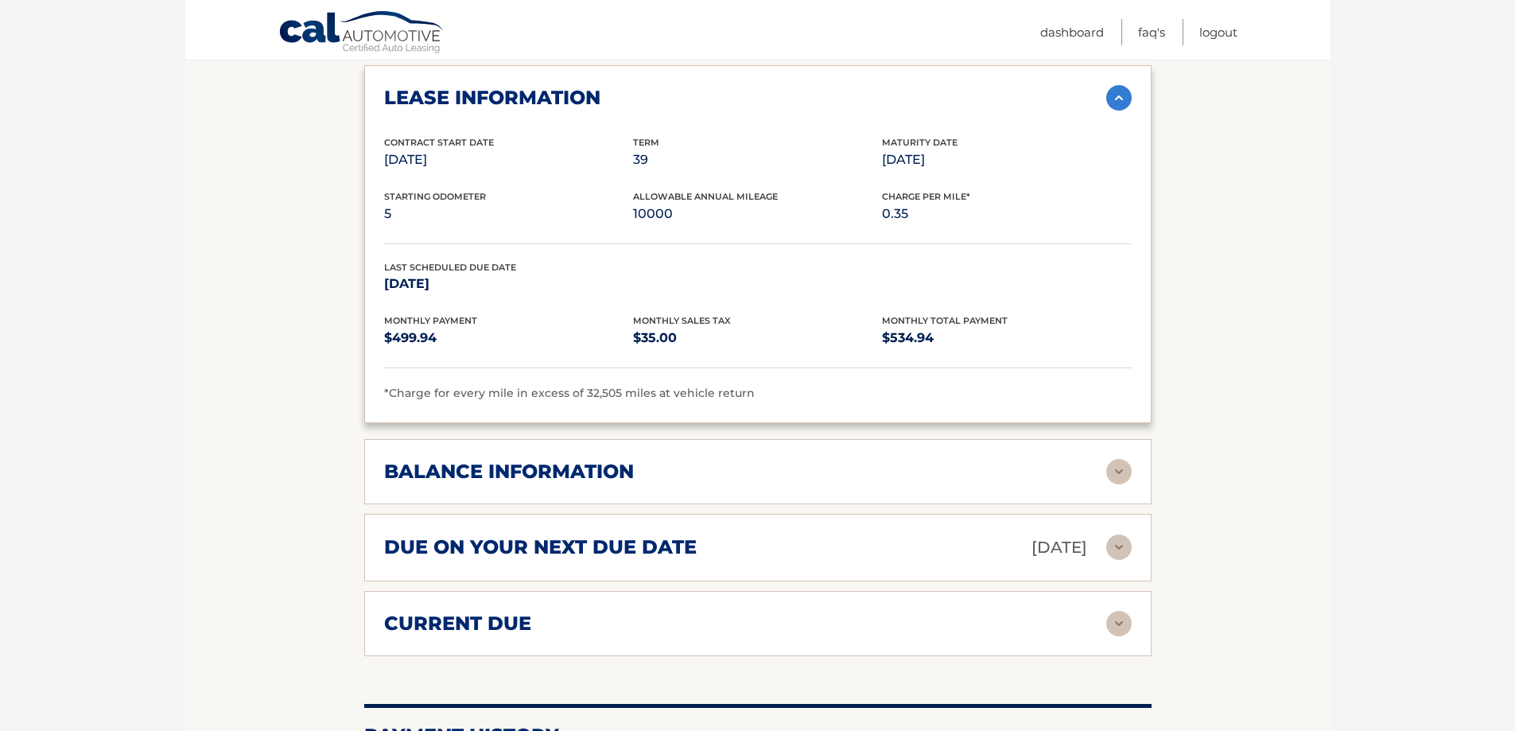
click at [1129, 459] on img at bounding box center [1118, 471] width 25 height 25
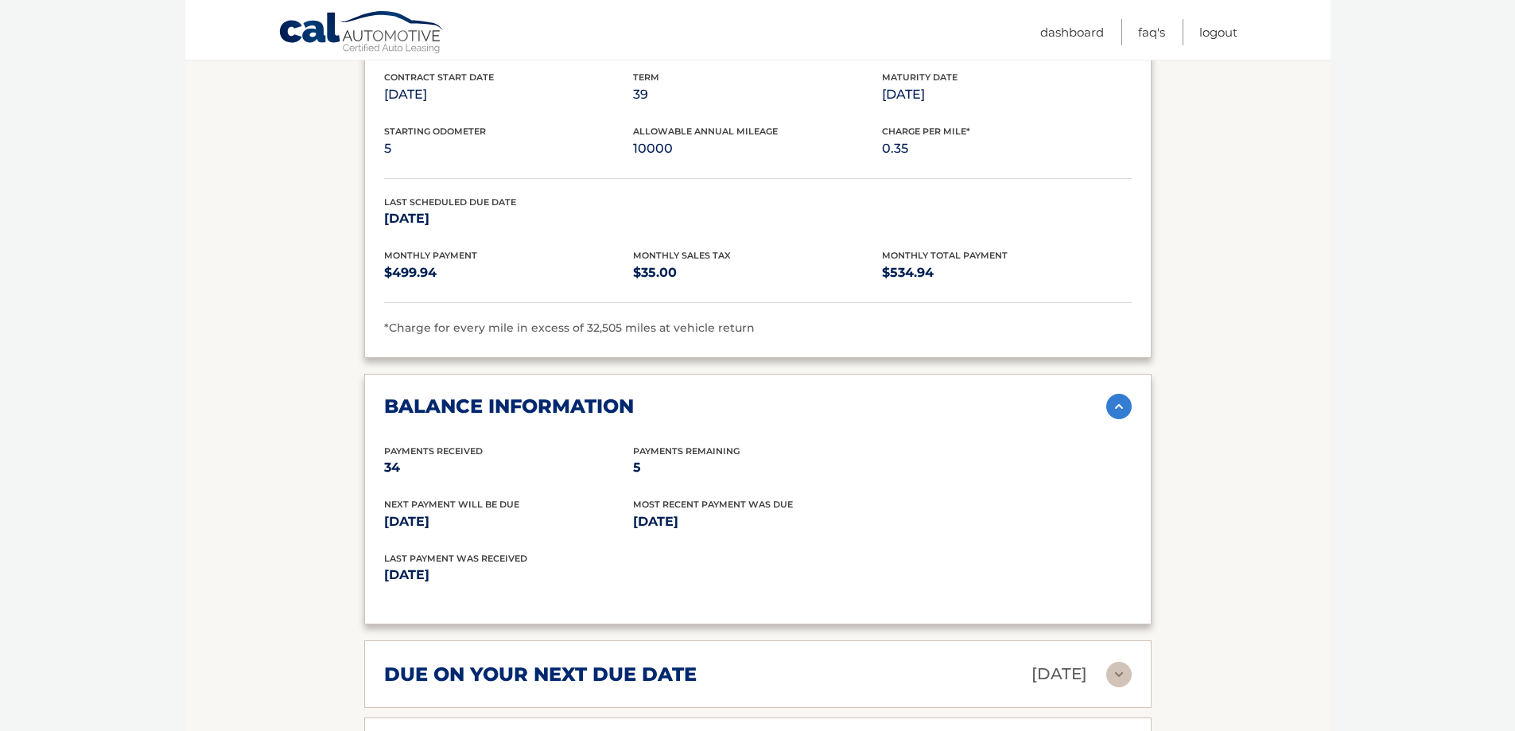
scroll to position [1511, 0]
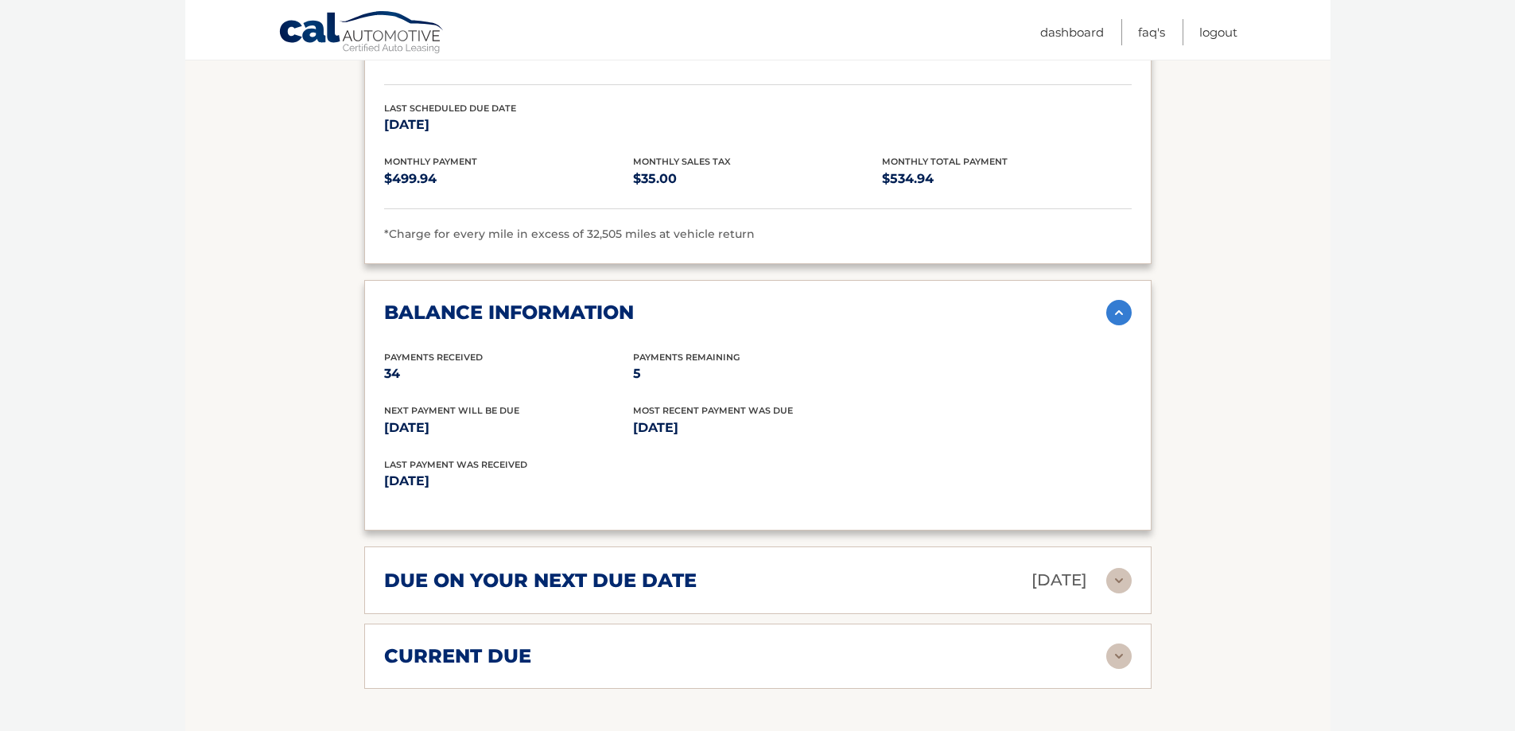
click at [752, 566] on div "due on your next due date [DATE]" at bounding box center [745, 580] width 722 height 28
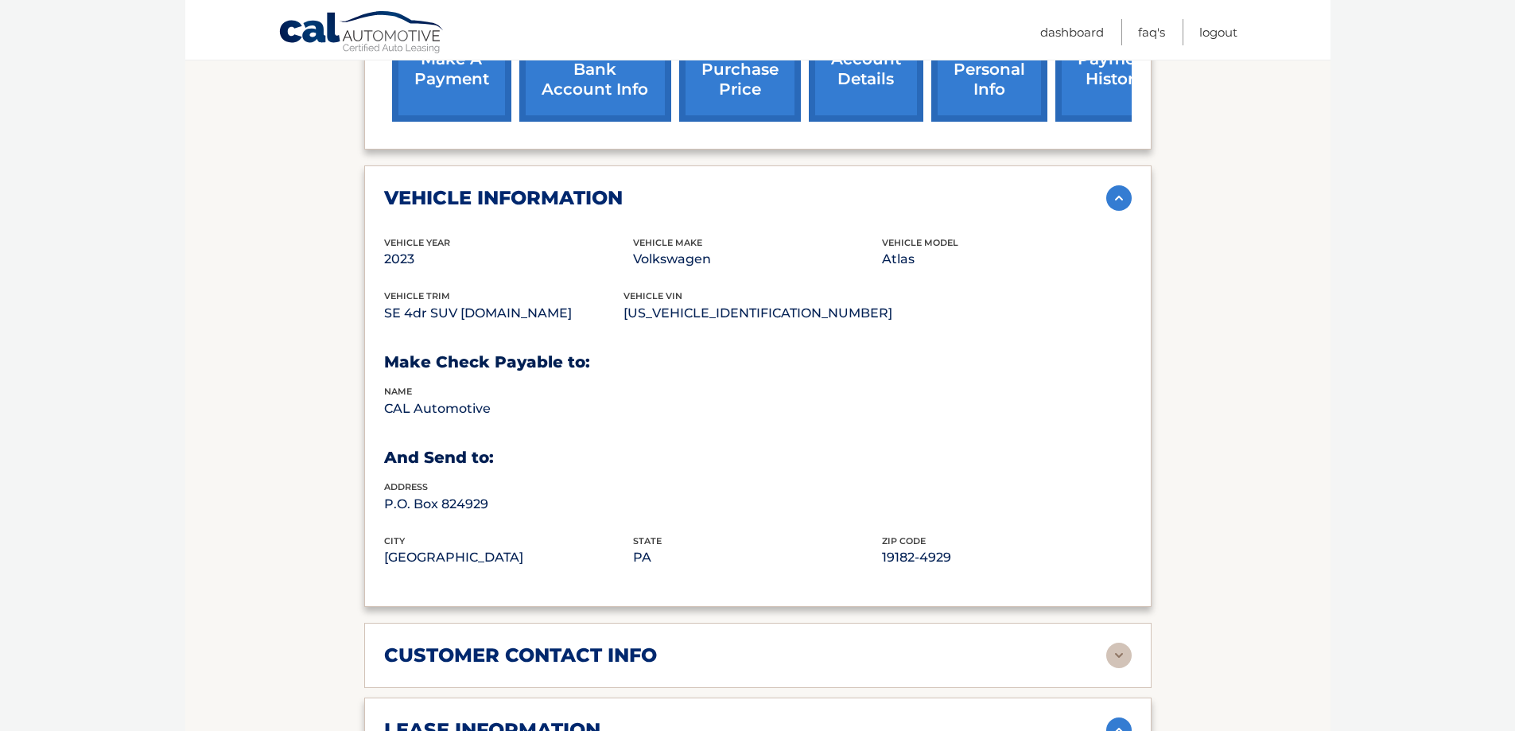
scroll to position [716, 0]
